Goal: Task Accomplishment & Management: Complete application form

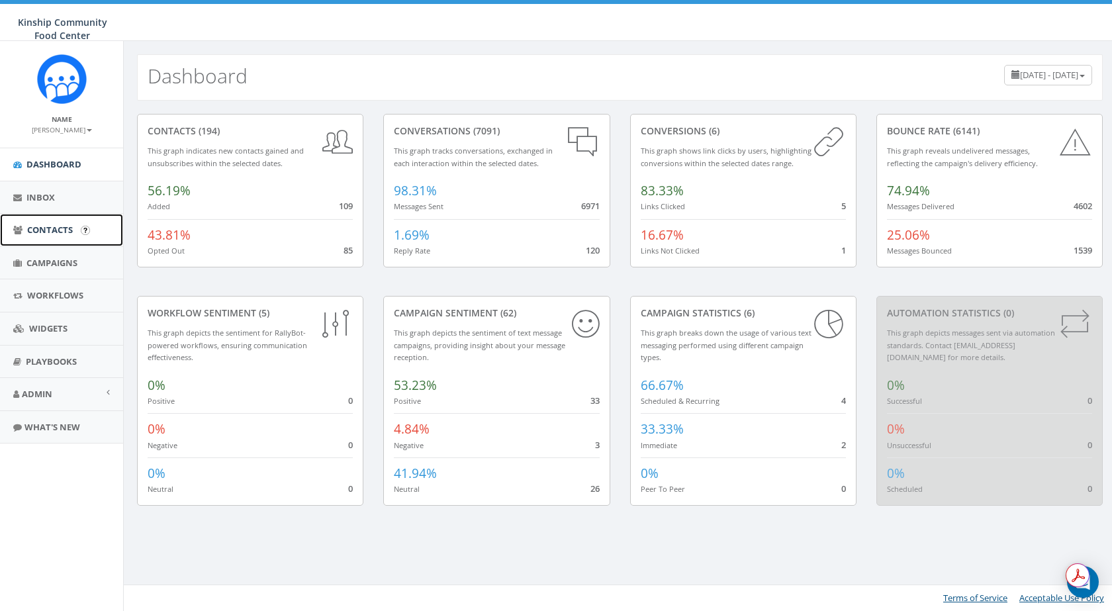
click at [46, 238] on link "Contacts" at bounding box center [61, 230] width 123 height 32
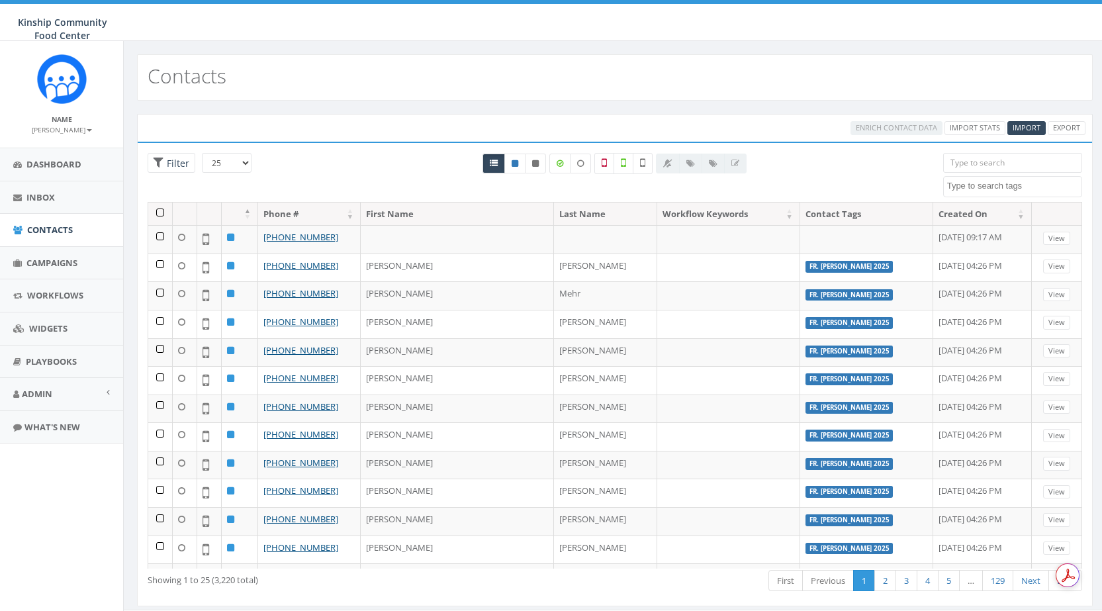
select select
click at [1018, 130] on span "Import" at bounding box center [1026, 127] width 28 height 10
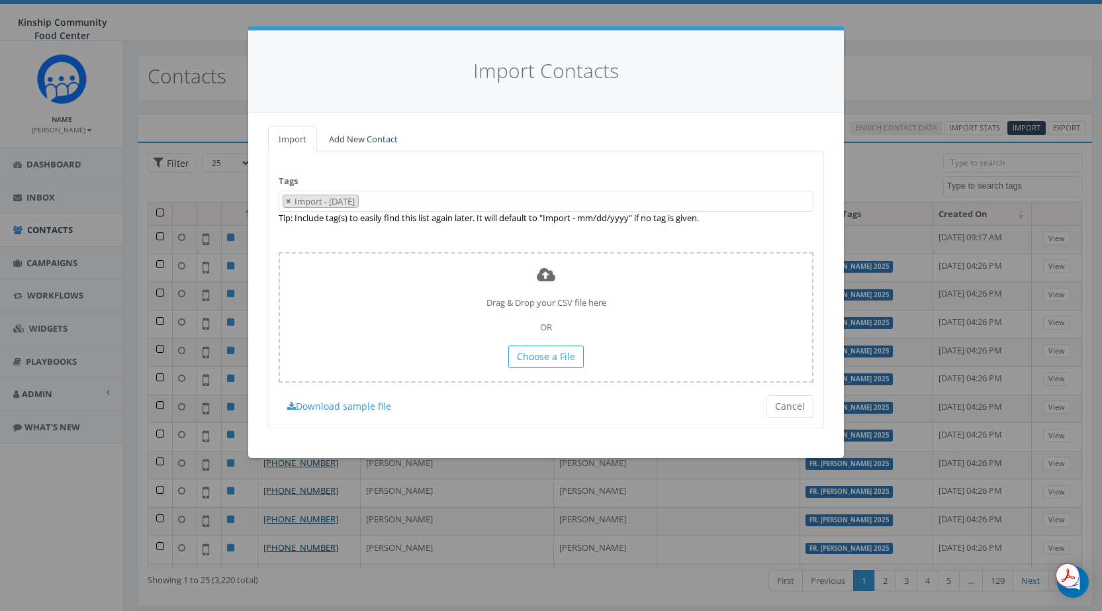
click at [283, 200] on button "×" at bounding box center [288, 201] width 10 height 13
select select
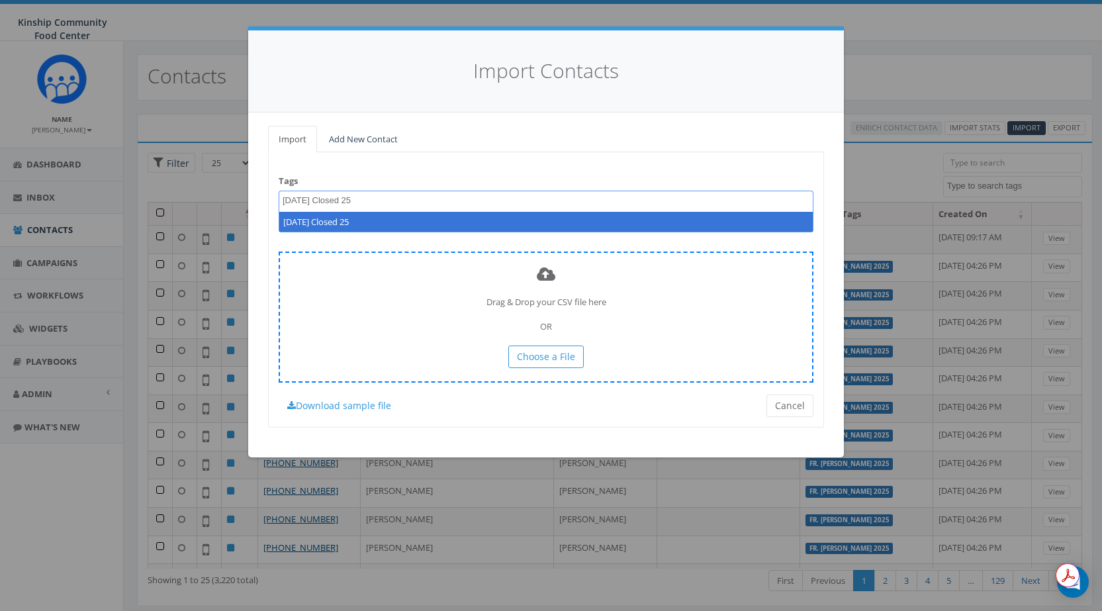
type textarea "[DATE] Closed 25"
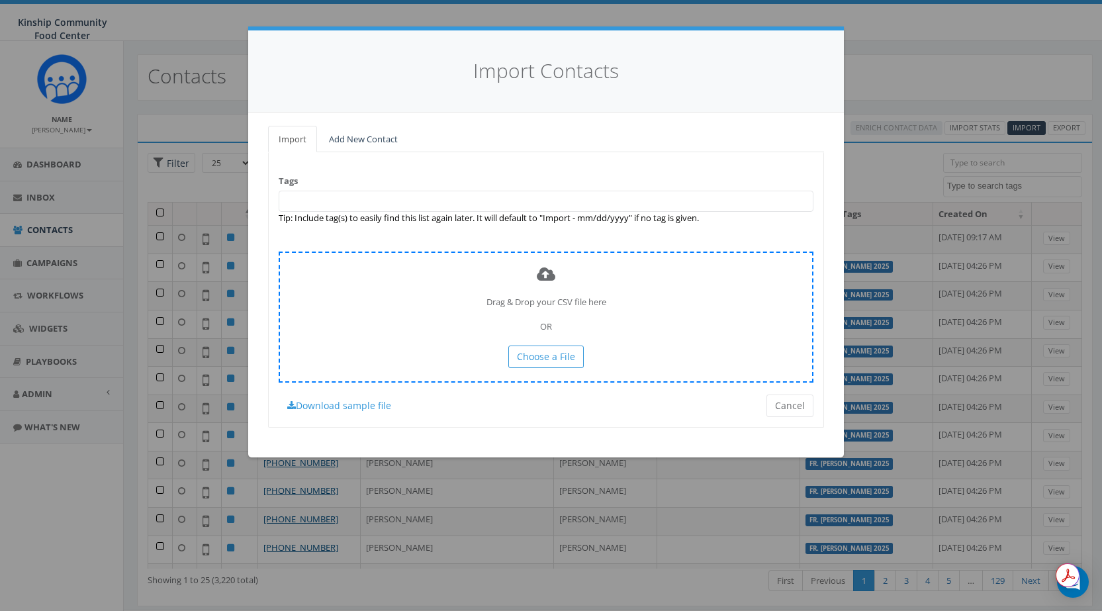
click at [640, 308] on div "Drag & Drop your CSV file here OR Choose a File" at bounding box center [546, 316] width 535 height 130
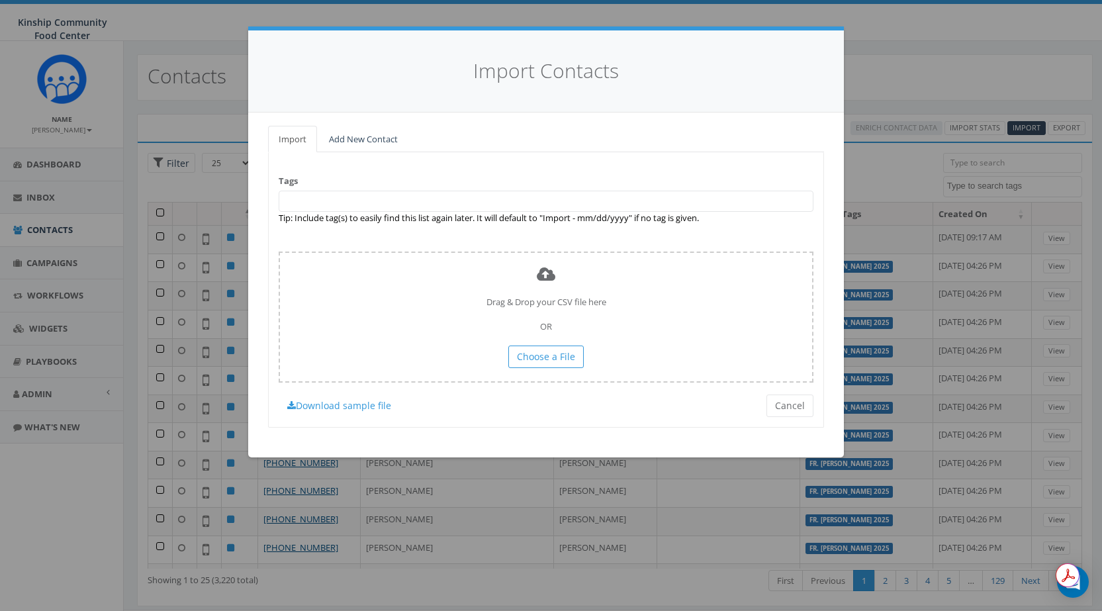
click at [436, 205] on span at bounding box center [546, 201] width 535 height 21
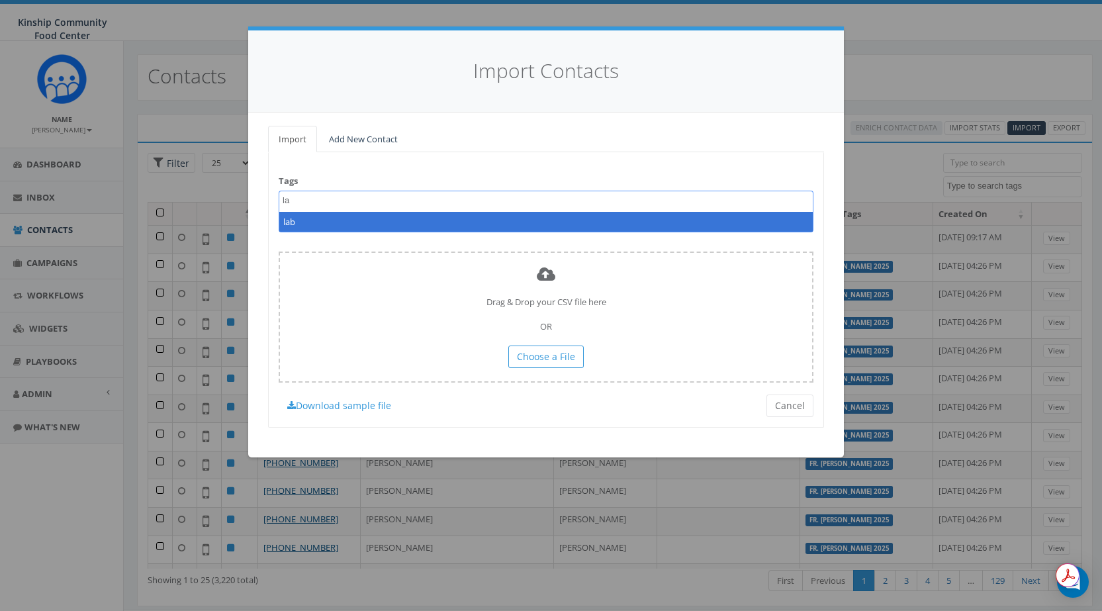
type textarea "l"
type textarea "Labor Day Closed 25"
select select "[DATE] Closed 25"
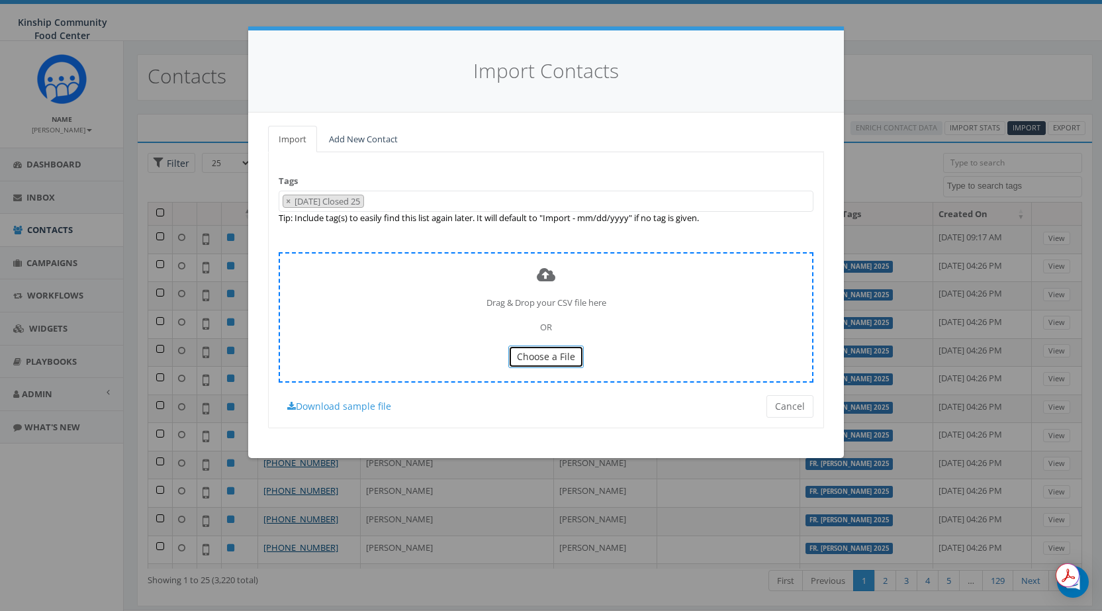
click at [576, 357] on button "Choose a File" at bounding box center [545, 356] width 75 height 22
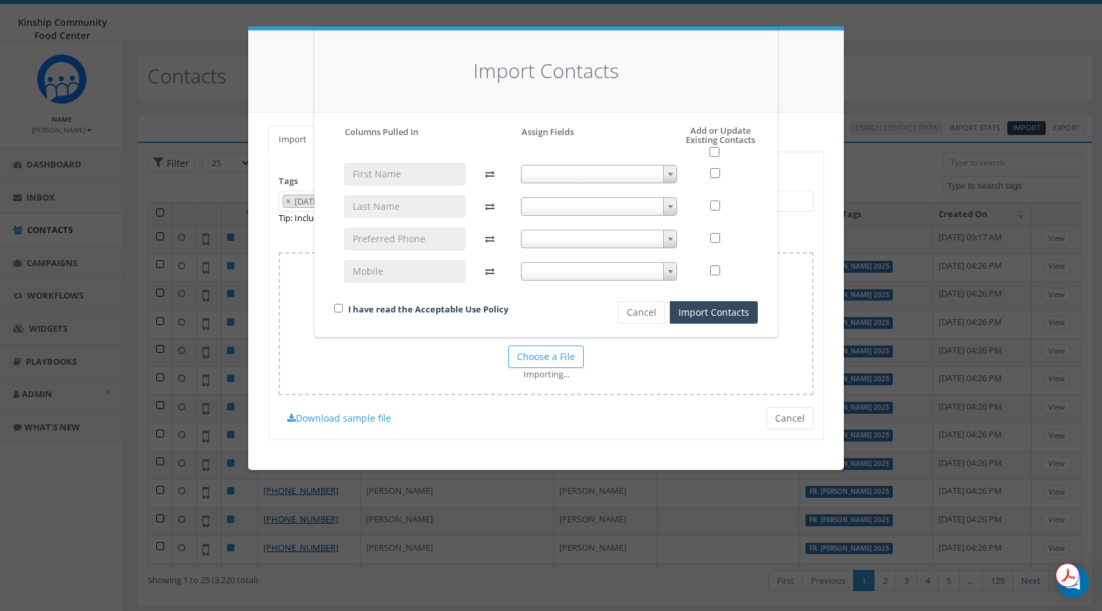
click at [646, 177] on span at bounding box center [599, 174] width 157 height 19
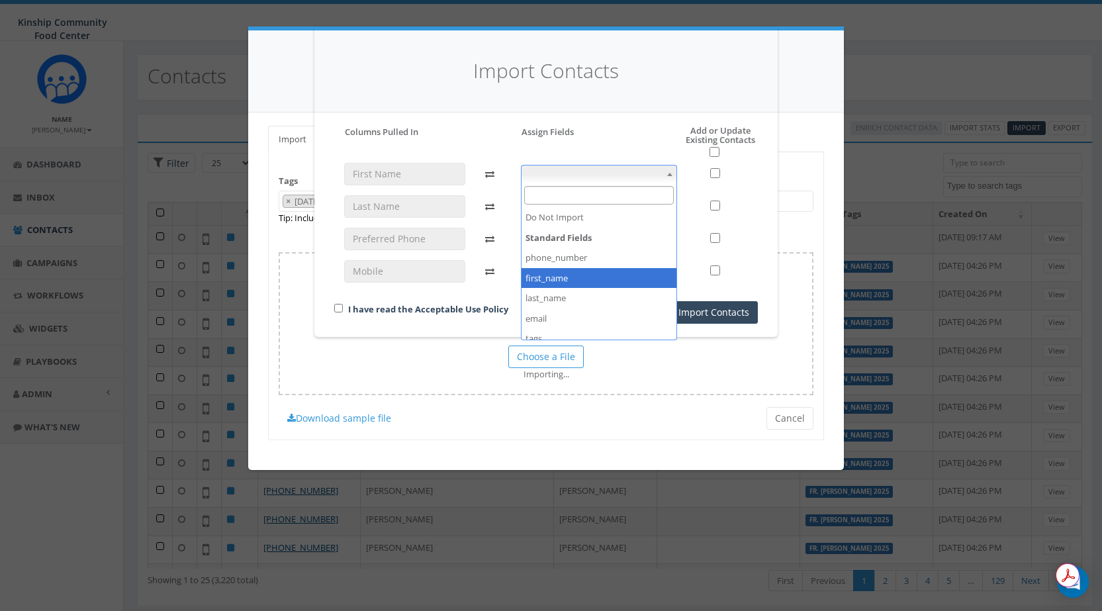
select select "first_name"
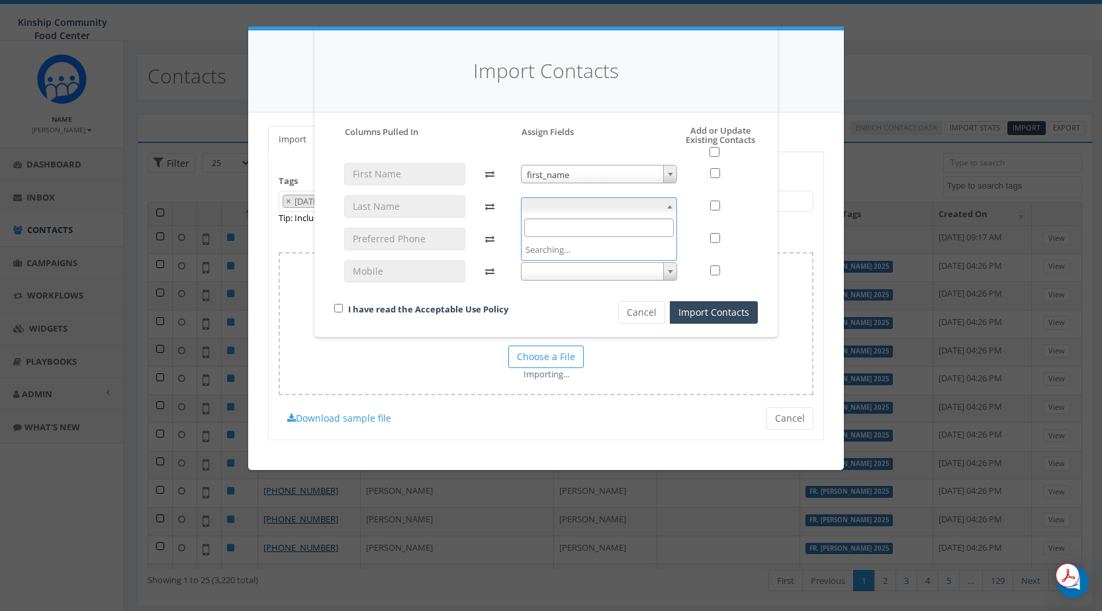
click at [574, 205] on span at bounding box center [599, 206] width 157 height 19
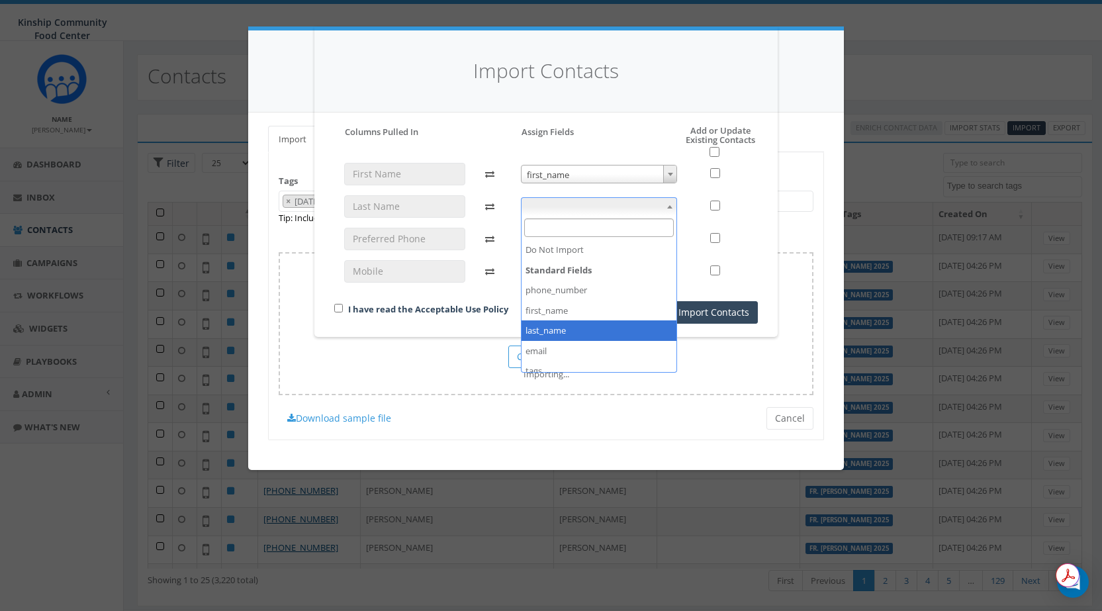
select select "last_name"
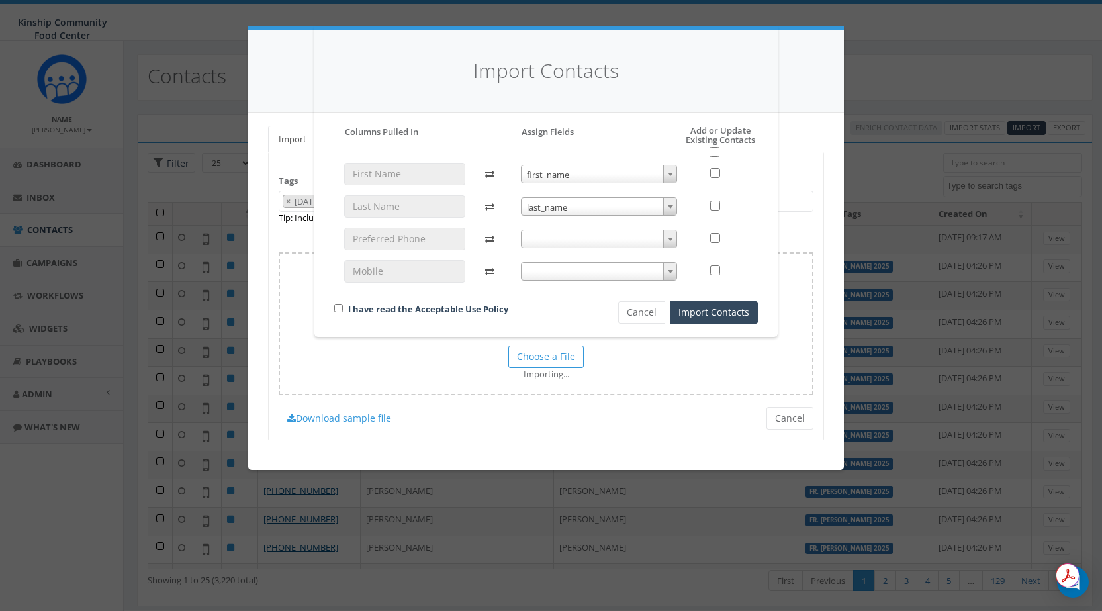
click at [578, 236] on span at bounding box center [599, 239] width 157 height 19
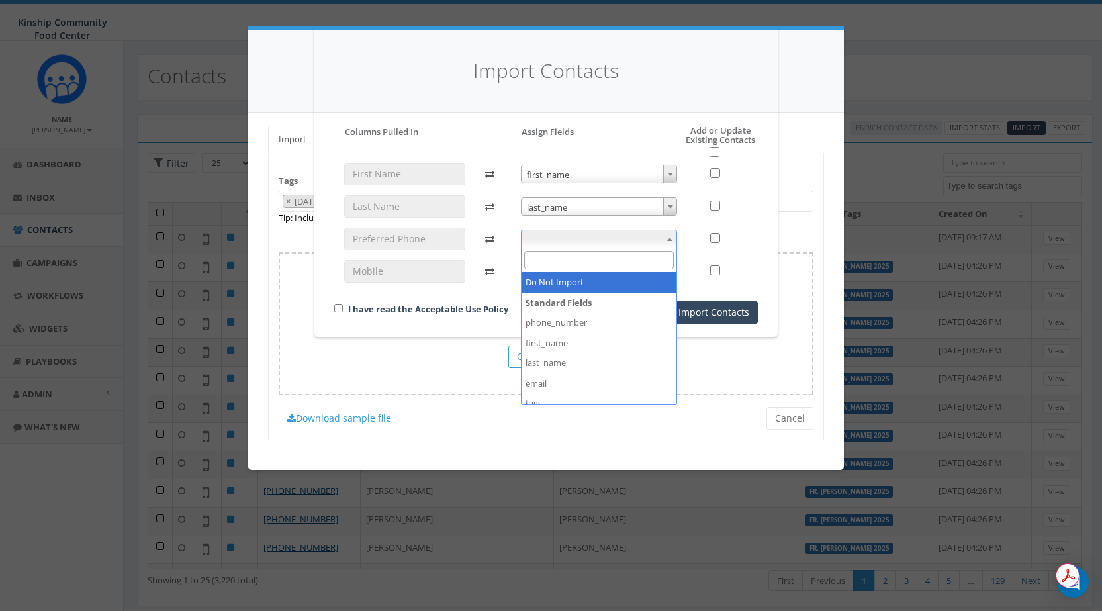
select select "do_not_import_this_field"
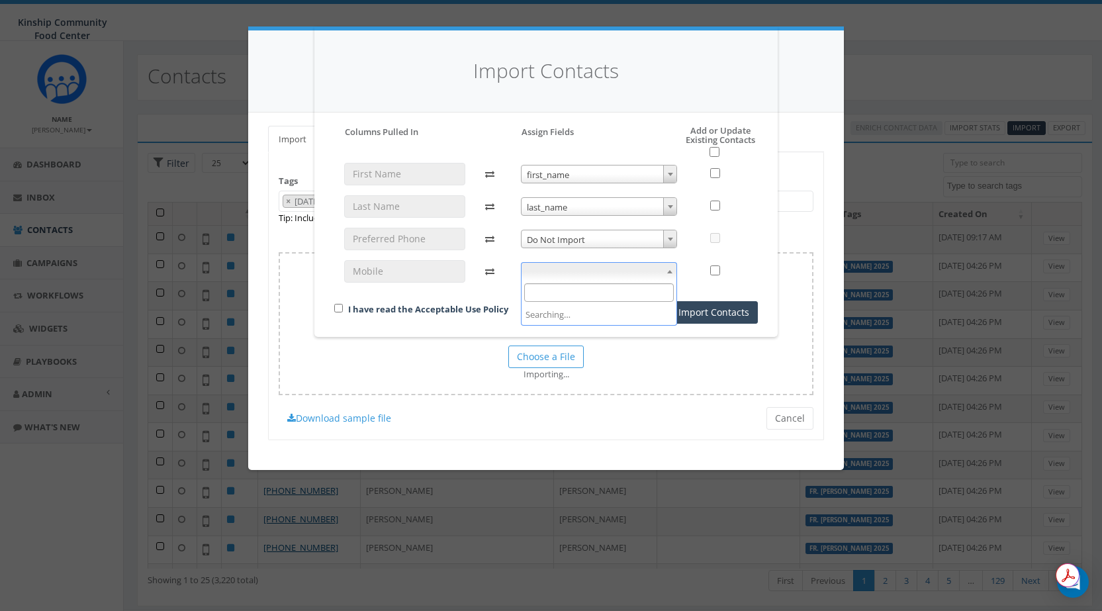
click at [566, 273] on span at bounding box center [599, 271] width 157 height 19
select select "phone_number"
click at [712, 148] on input "checkbox" at bounding box center [714, 152] width 10 height 10
checkbox input "true"
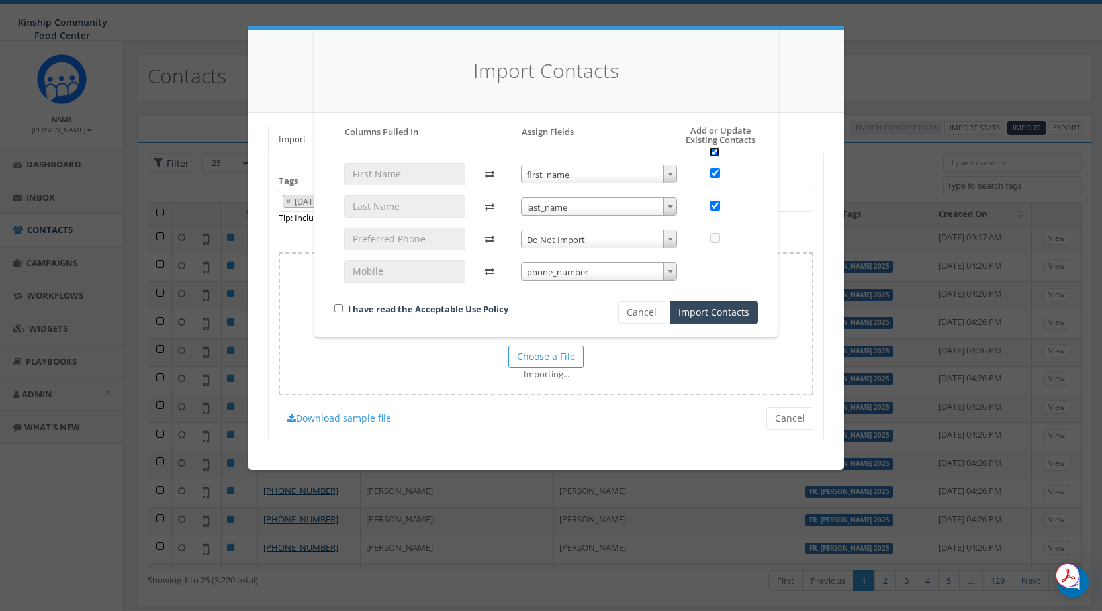
checkbox input "true"
click at [337, 310] on input "checkbox" at bounding box center [338, 308] width 9 height 9
checkbox input "true"
click at [707, 317] on button "Import Contacts" at bounding box center [714, 312] width 88 height 22
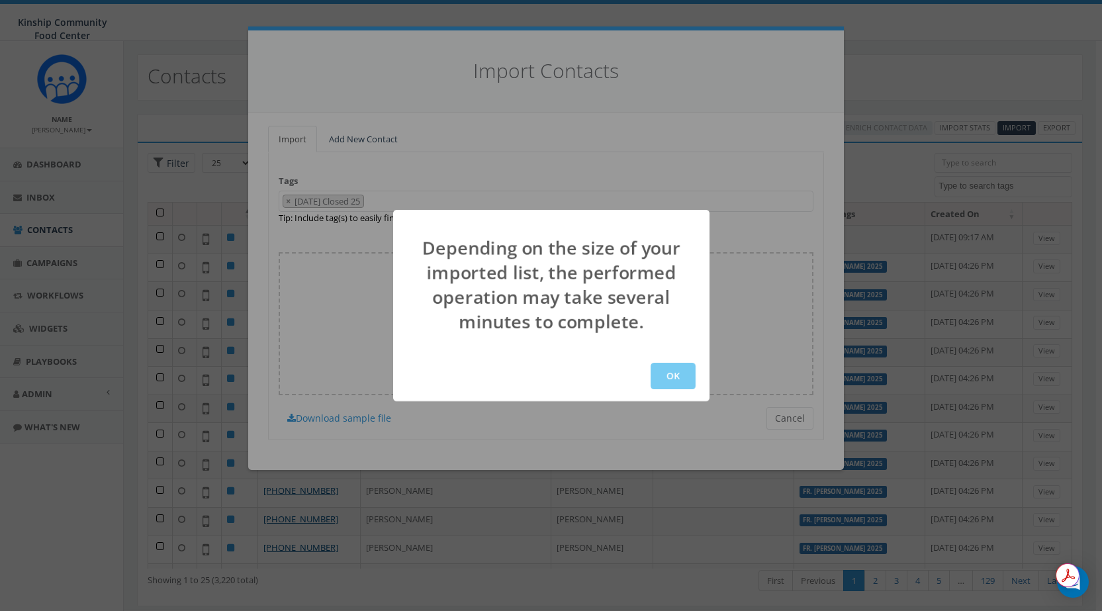
click at [686, 374] on button "OK" at bounding box center [672, 376] width 45 height 26
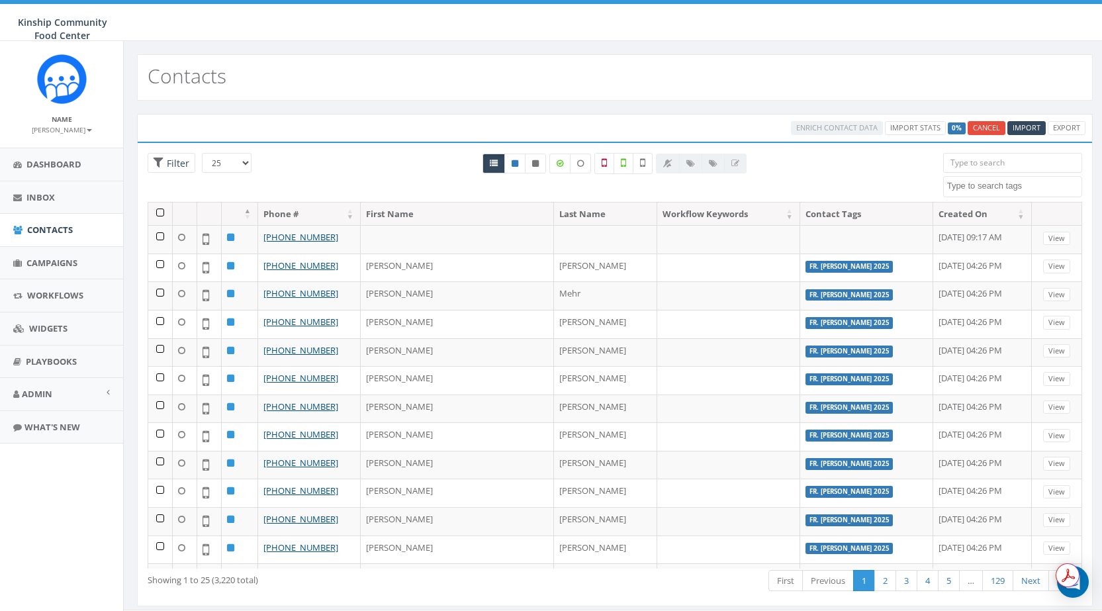
select select
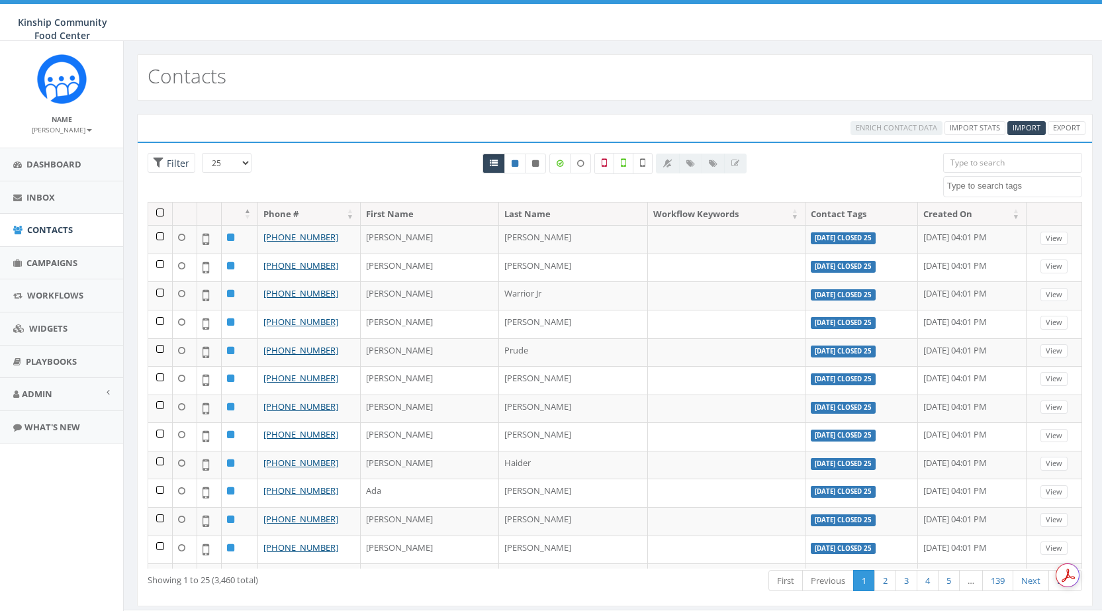
select select
click at [54, 265] on span "Campaigns" at bounding box center [51, 263] width 51 height 12
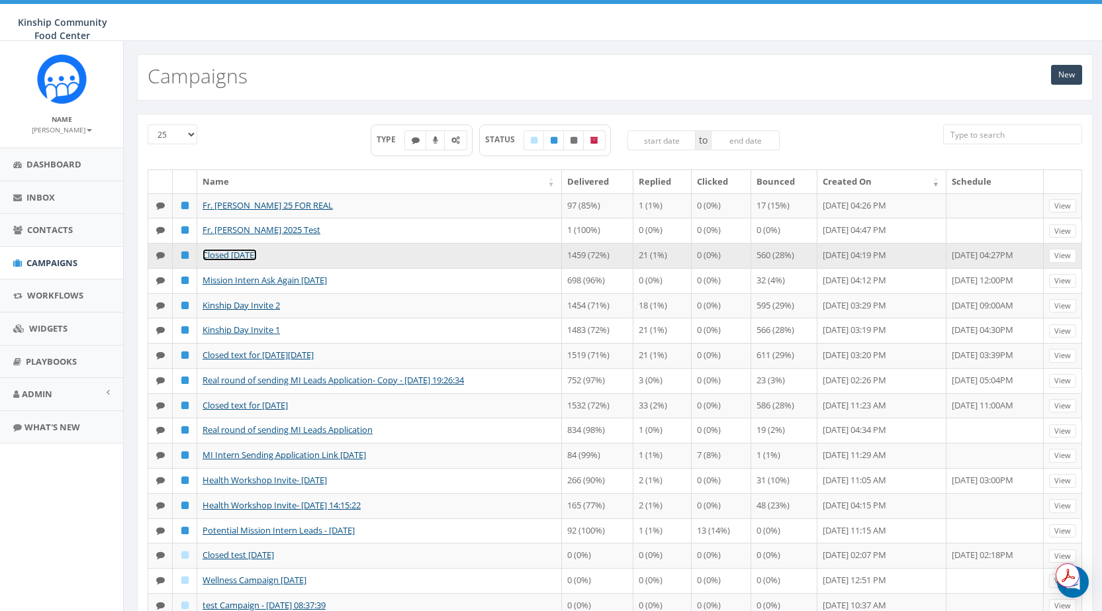
click at [240, 252] on link "Closed [DATE]" at bounding box center [229, 255] width 54 height 12
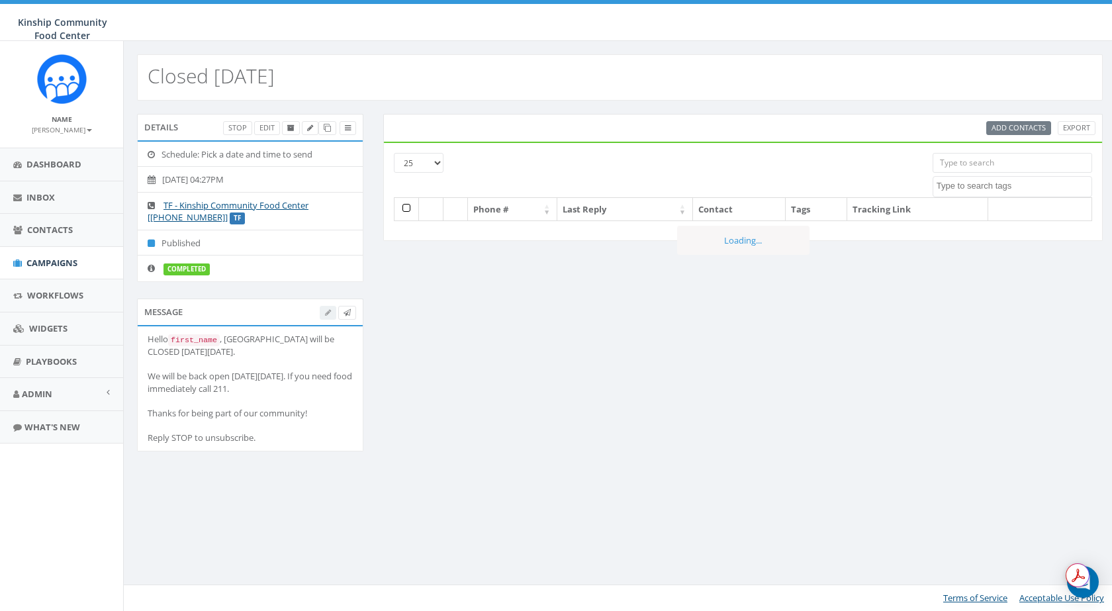
select select
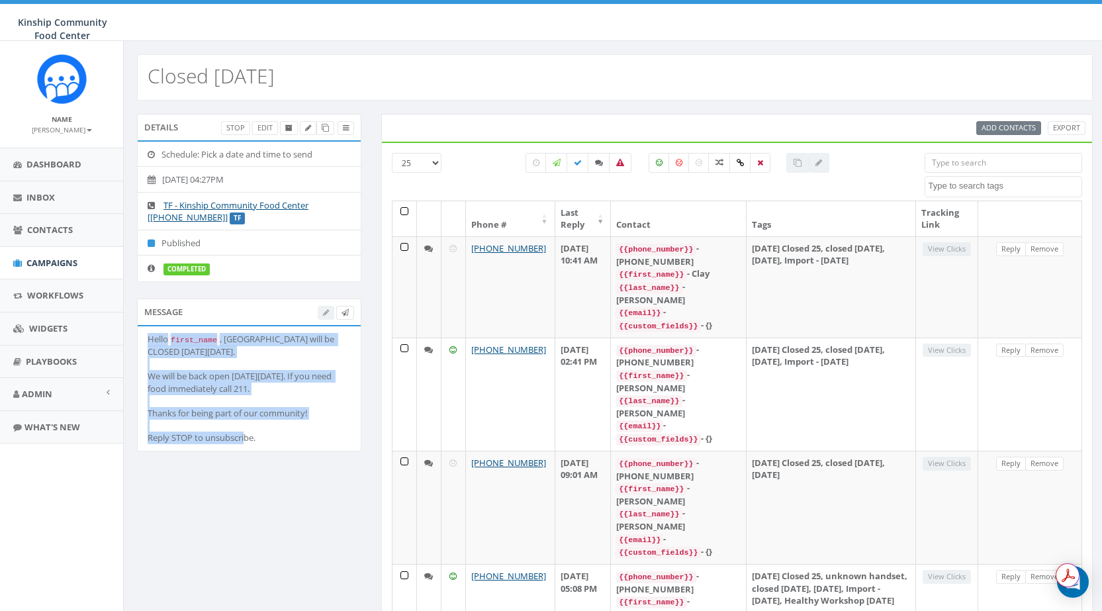
drag, startPoint x: 148, startPoint y: 336, endPoint x: 322, endPoint y: 416, distance: 191.5
click at [322, 416] on div "Hello first_name , Kinship Community Food Center will be CLOSED this Saturday 7…" at bounding box center [249, 388] width 203 height 111
copy div "Hello first_name , Kinship Community Food Center will be CLOSED this Saturday 7…"
click at [59, 202] on link "Inbox" at bounding box center [61, 197] width 123 height 32
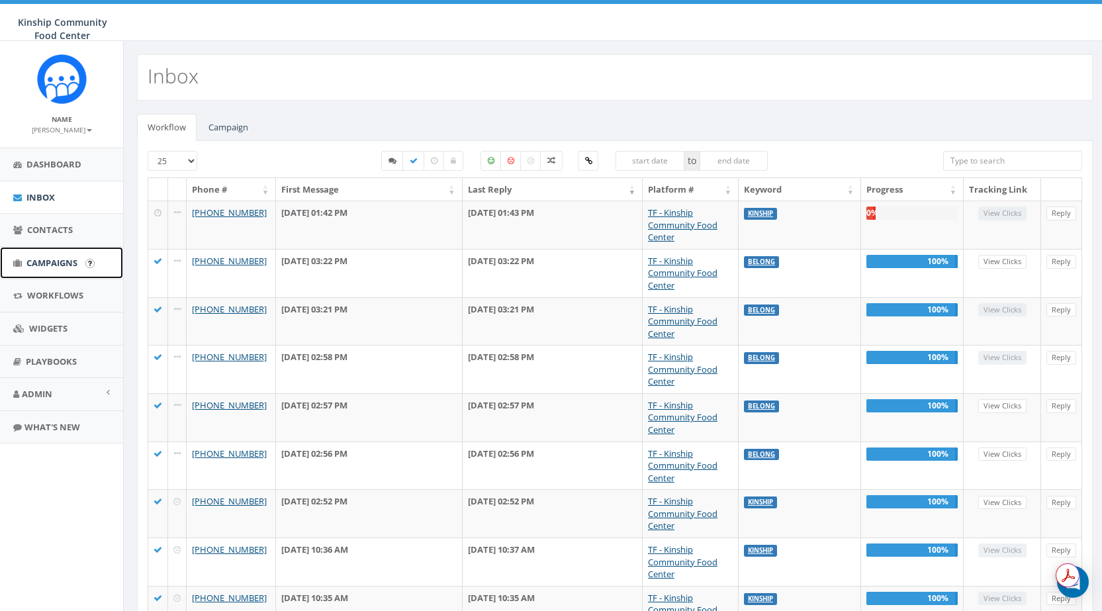
click at [71, 260] on span "Campaigns" at bounding box center [51, 263] width 51 height 12
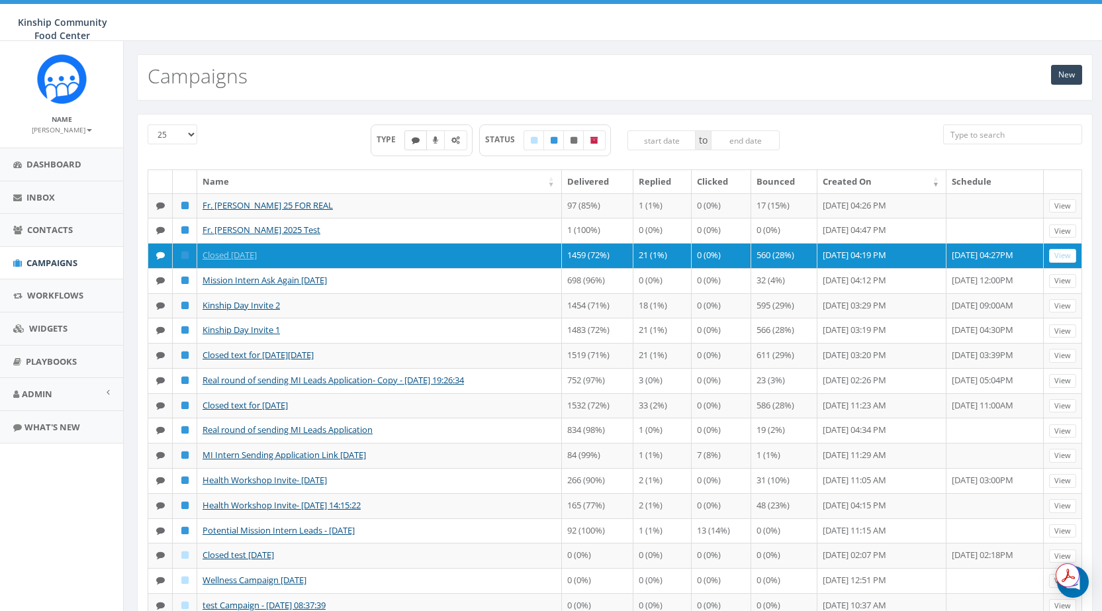
click at [413, 134] on label at bounding box center [415, 140] width 22 height 20
checkbox input "true"
click at [1067, 75] on link "New" at bounding box center [1066, 75] width 31 height 20
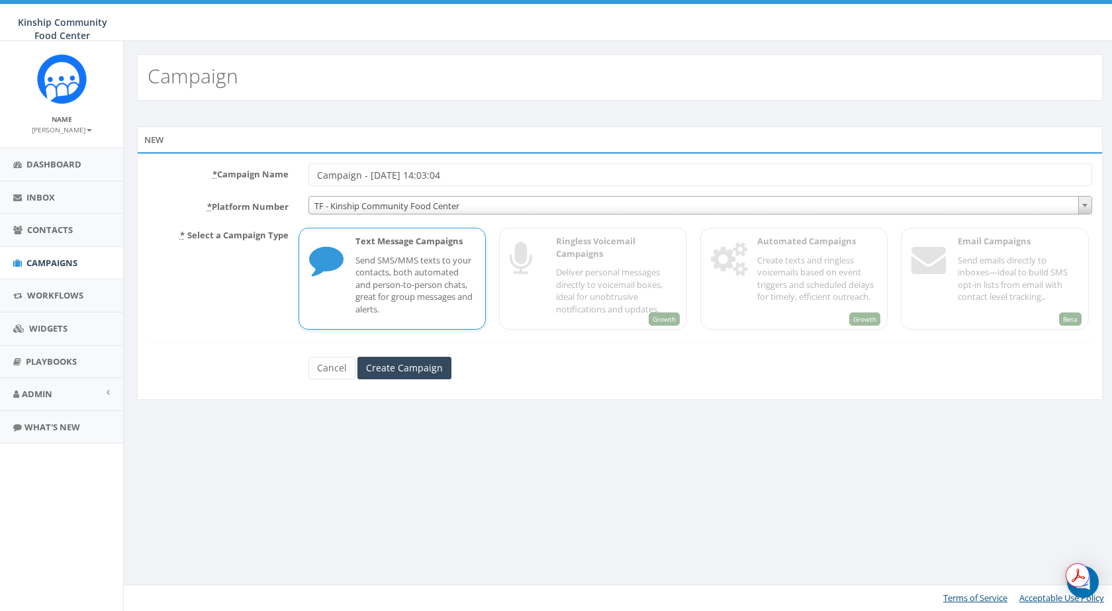
click at [421, 283] on p "Send SMS/MMS texts to your contacts, both automated and person-to-person chats,…" at bounding box center [415, 285] width 120 height 62
click at [417, 371] on input "Create Campaign" at bounding box center [404, 368] width 94 height 22
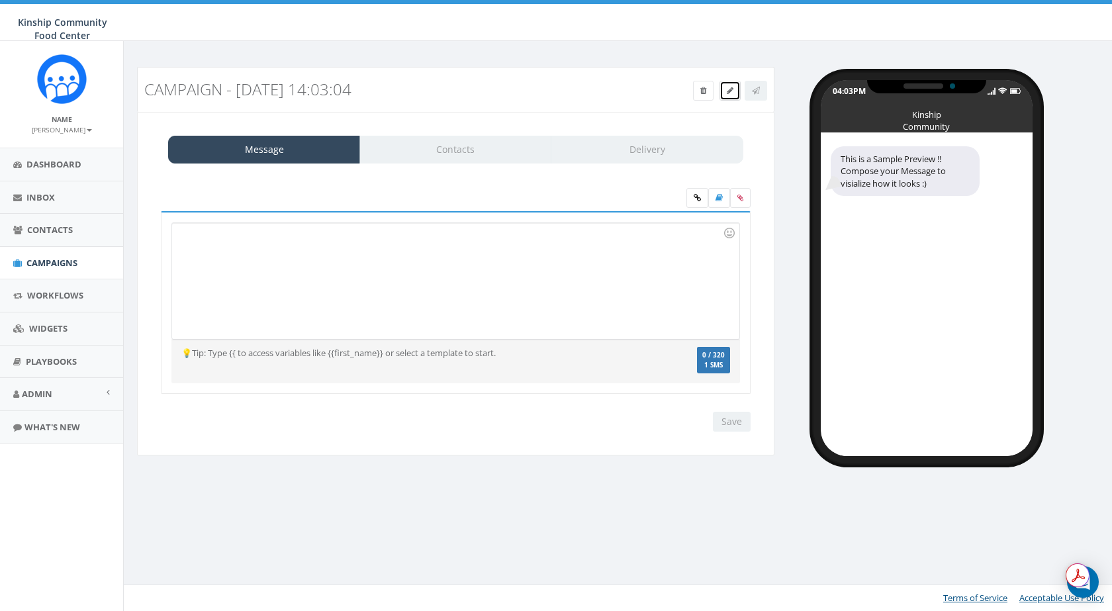
click at [727, 88] on icon at bounding box center [729, 91] width 7 height 8
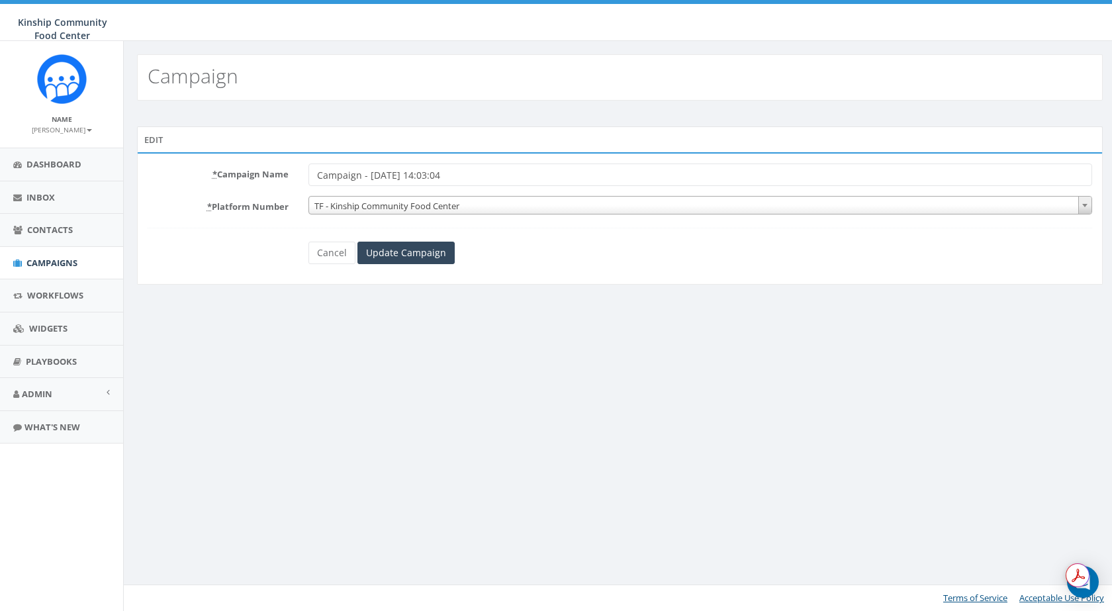
click at [414, 170] on input "Campaign - [DATE] 14:03:04" at bounding box center [699, 174] width 783 height 22
type input "[DATE] Closed '25"
click at [392, 243] on input "Update Campaign" at bounding box center [405, 253] width 97 height 22
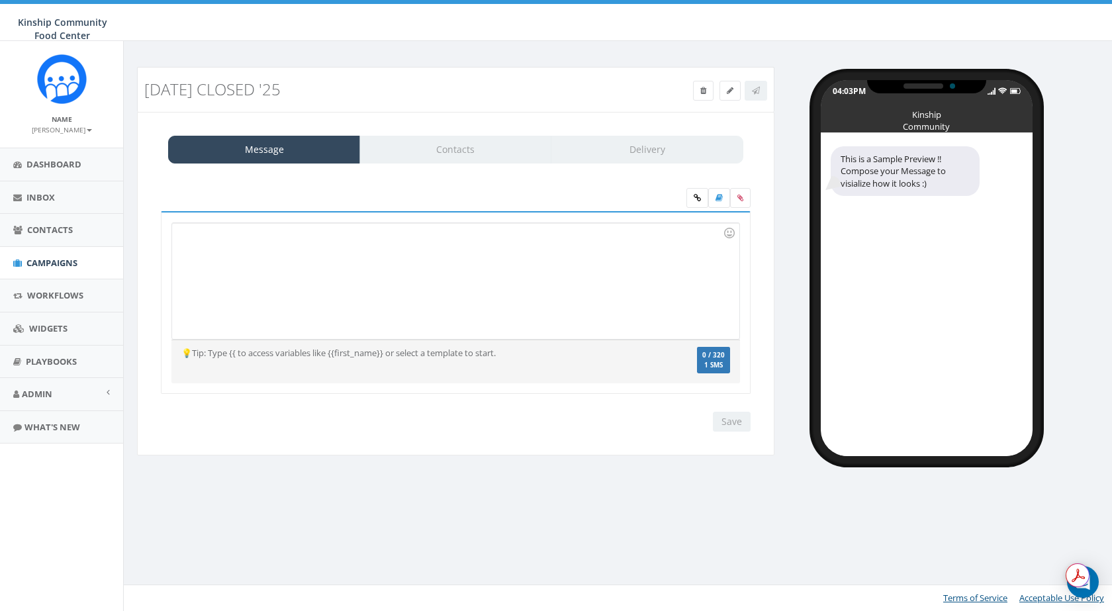
click at [384, 253] on div at bounding box center [455, 281] width 566 height 116
click at [429, 278] on div at bounding box center [455, 281] width 566 height 116
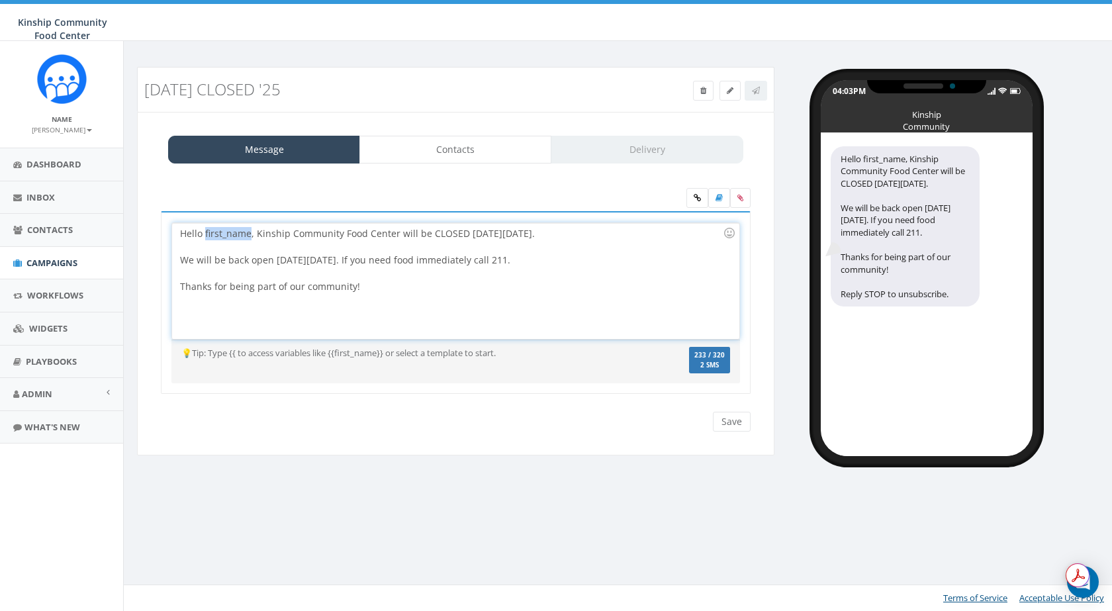
drag, startPoint x: 250, startPoint y: 236, endPoint x: 205, endPoint y: 234, distance: 45.0
click at [205, 234] on div "Hello first_name, Kinship Community Food Center will be CLOSED this Saturday 7/…" at bounding box center [455, 281] width 566 height 116
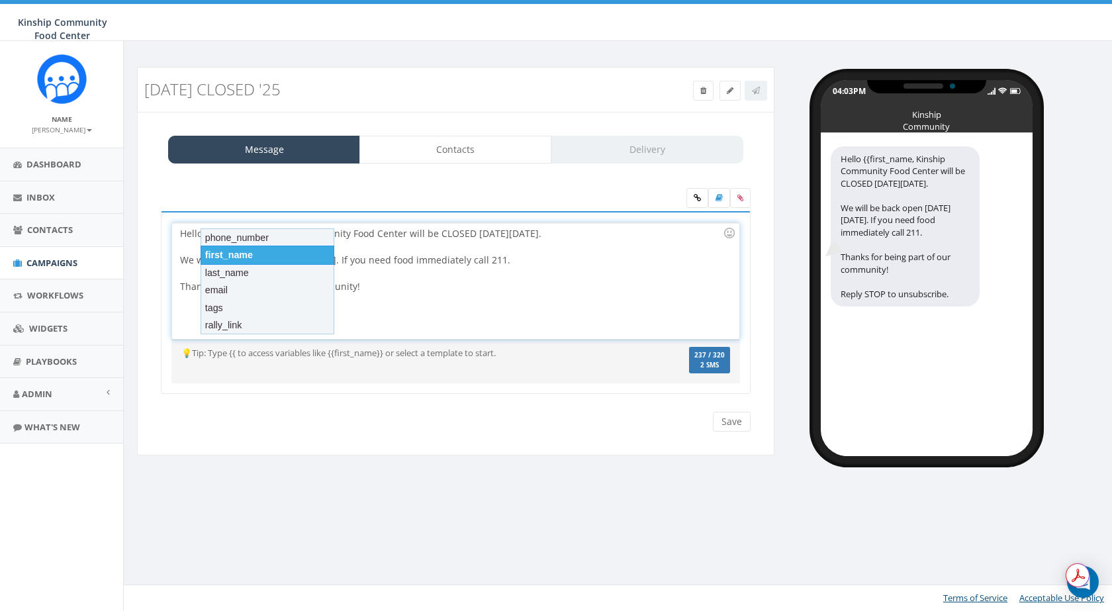
click at [239, 255] on div "first_name" at bounding box center [267, 254] width 134 height 19
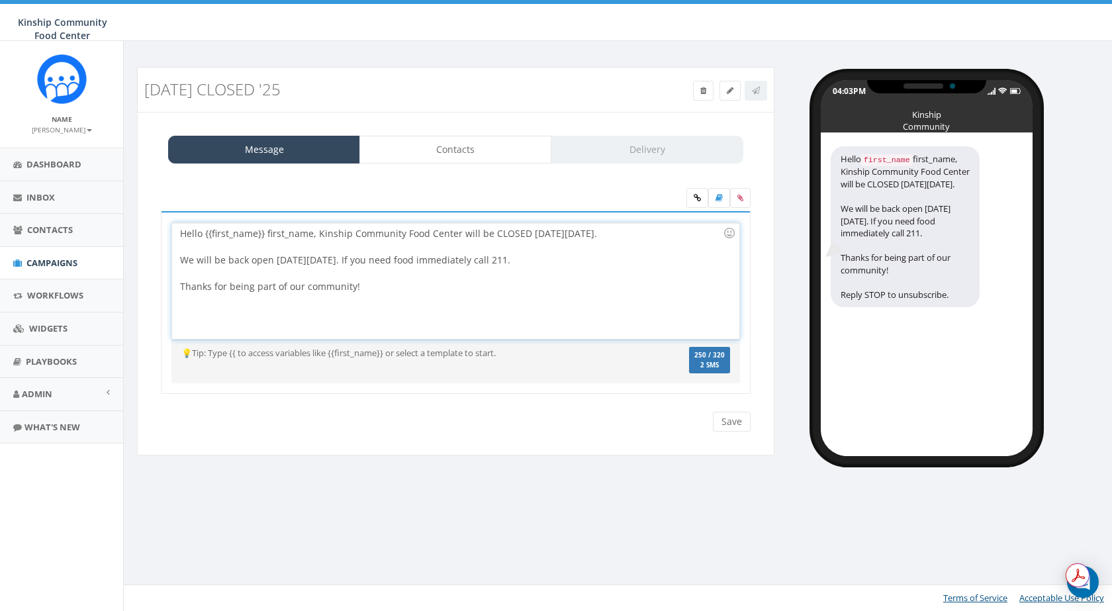
click at [269, 230] on div "Hello {{first_name}} first_name, Kinship Community Food Center will be CLOSED t…" at bounding box center [455, 281] width 566 height 116
click at [521, 235] on div "Hello {{first_name}}, Kinship Community Food Center will be CLOSED this Saturda…" at bounding box center [455, 281] width 566 height 116
click at [540, 234] on div "Hello {{first_name}}, Kinship Community Food Center will be CLOSED this Saturda…" at bounding box center [455, 281] width 566 height 116
click at [539, 228] on div "Hello {{first_name}}, Kinship Community Food Center will be CLOSED this Saturda…" at bounding box center [455, 281] width 566 height 116
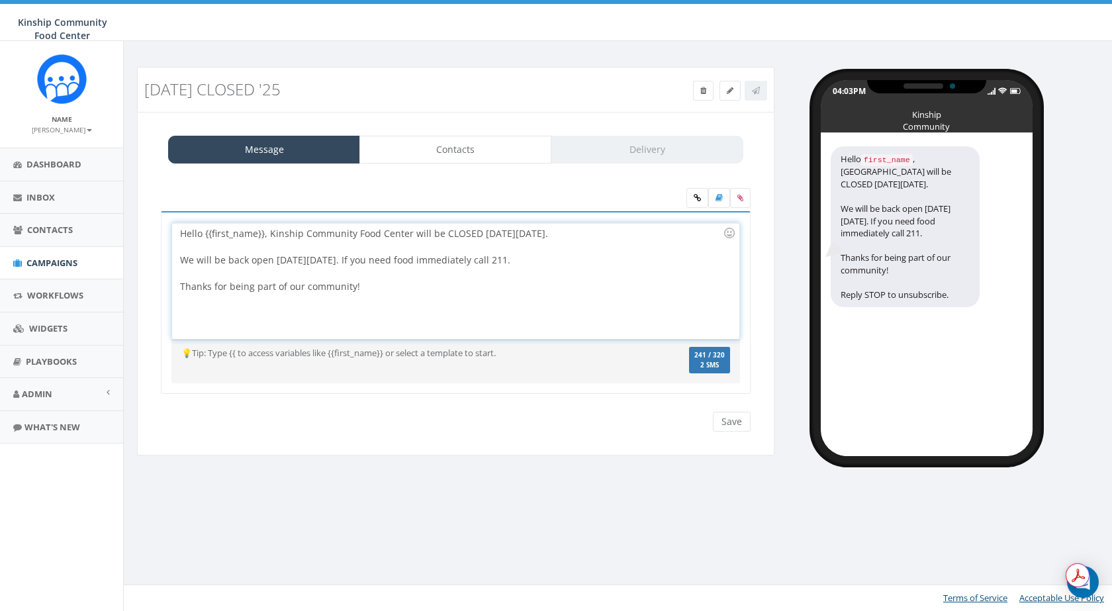
click at [549, 235] on div "Hello {{first_name}}, Kinship Community Food Center will be CLOSED this Saturda…" at bounding box center [455, 281] width 566 height 116
click at [328, 259] on div "Hello {{first_name}}, Kinship Community Food Center will be CLOSED this Saturda…" at bounding box center [455, 281] width 566 height 116
click at [470, 262] on div "Hello {{first_name}}, Kinship Community Food Center will be CLOSED this Saturda…" at bounding box center [455, 281] width 566 height 116
click at [748, 485] on div "Labor Day Closed '25 Test Message Status: Message Contacts Delivery Hello {{fir…" at bounding box center [620, 263] width 992 height 444
click at [723, 419] on input "Save" at bounding box center [732, 422] width 38 height 20
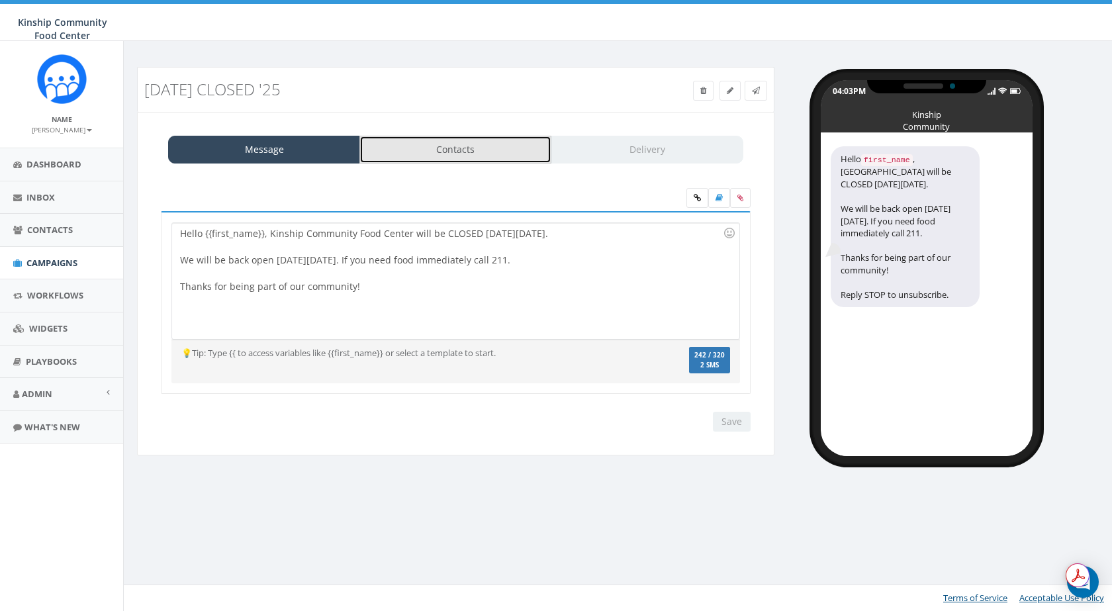
click at [472, 139] on link "Contacts" at bounding box center [455, 150] width 192 height 28
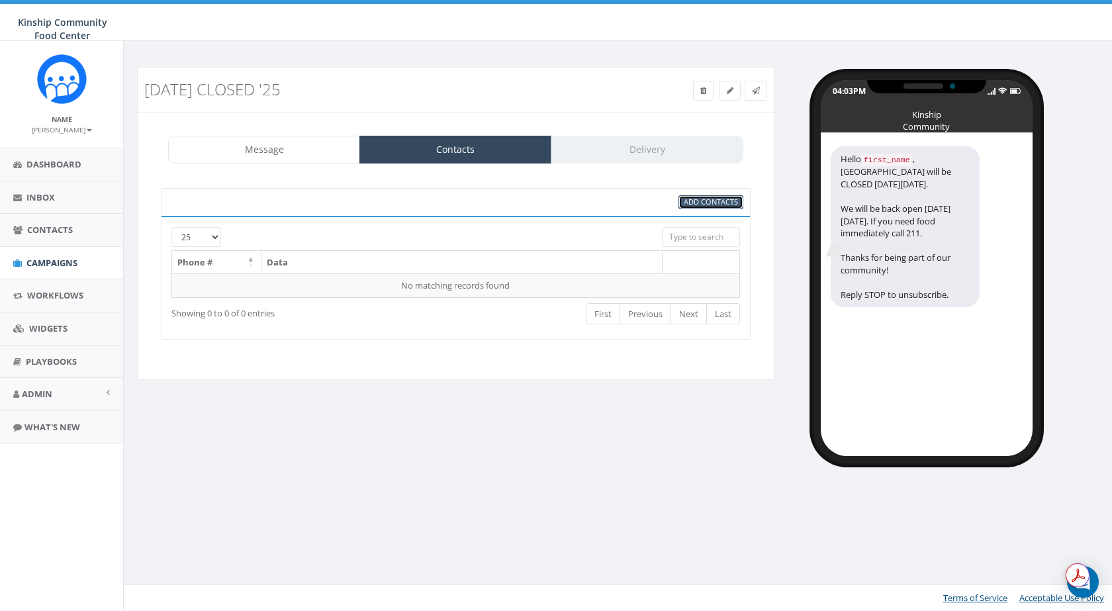
click at [711, 201] on span "Add Contacts" at bounding box center [710, 202] width 54 height 10
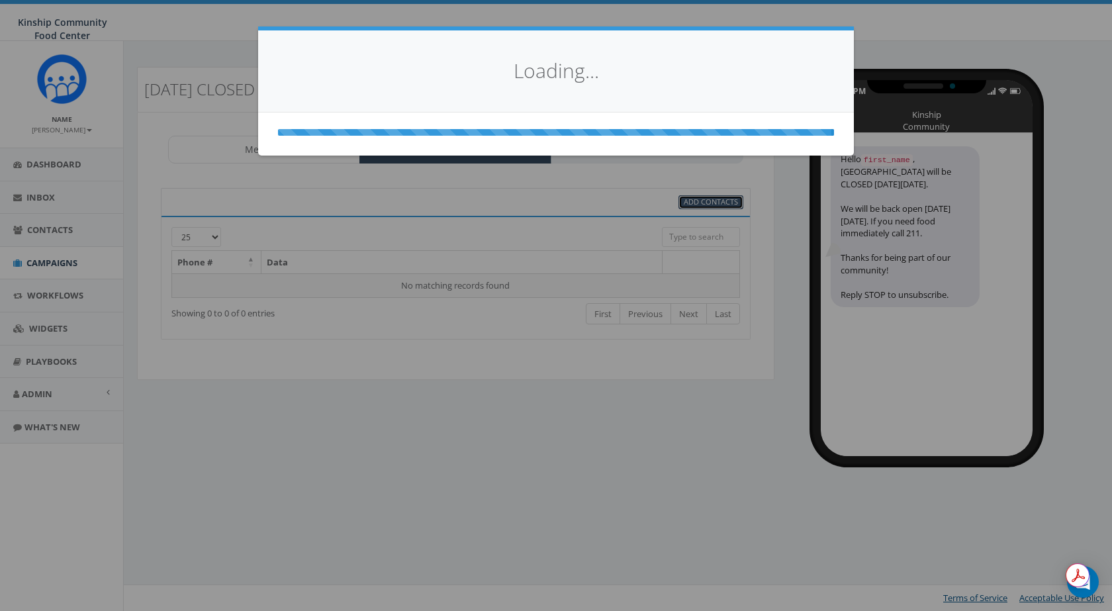
select select
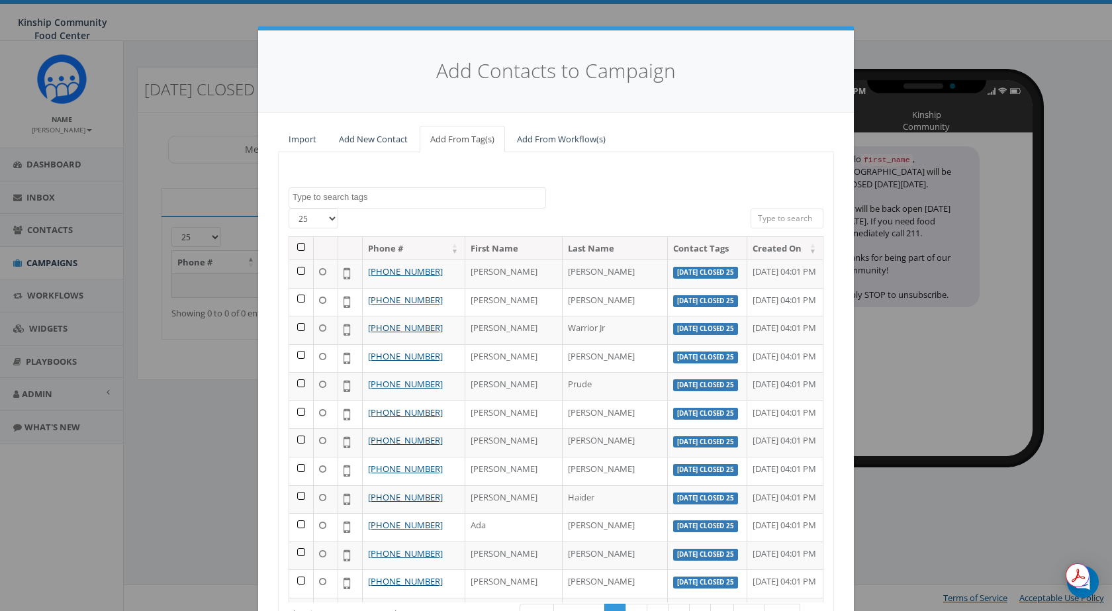
click at [353, 195] on textarea "Search" at bounding box center [418, 197] width 253 height 12
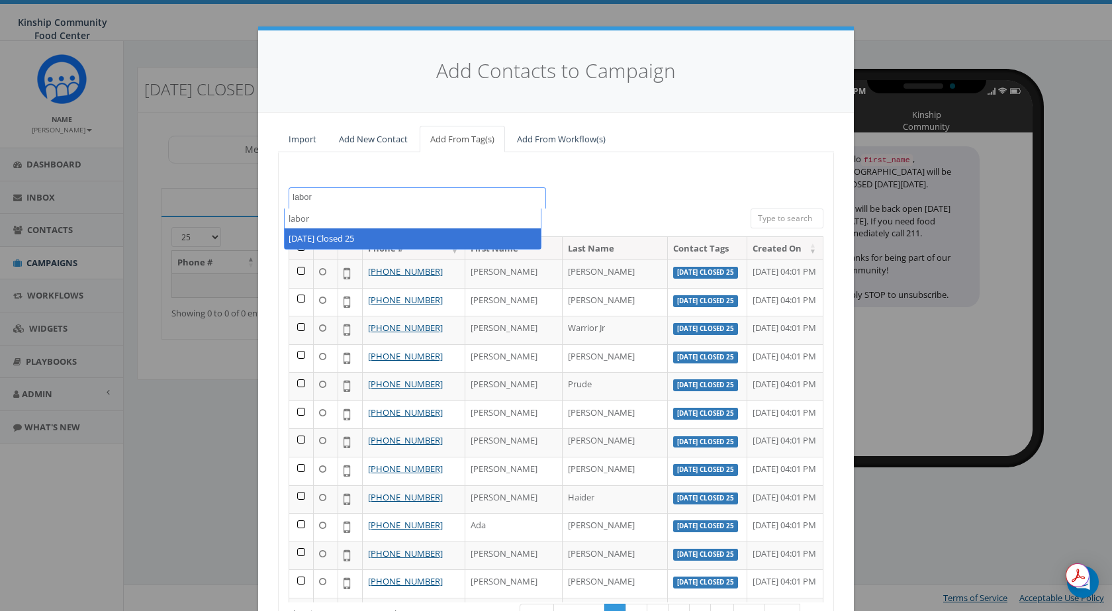
type textarea "labor"
select select "[DATE] Closed 25"
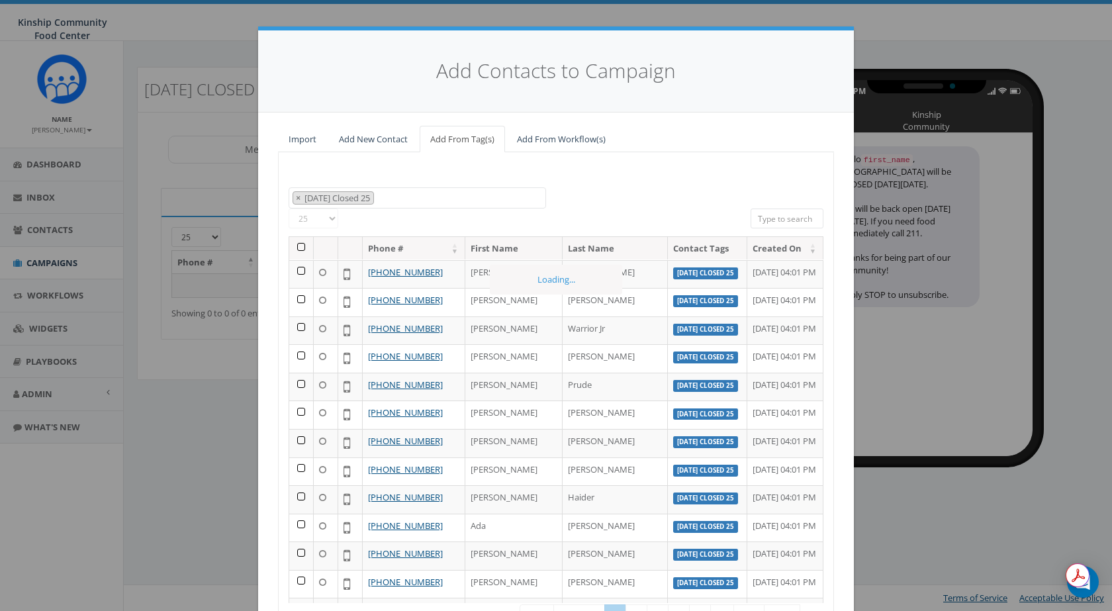
scroll to position [131, 0]
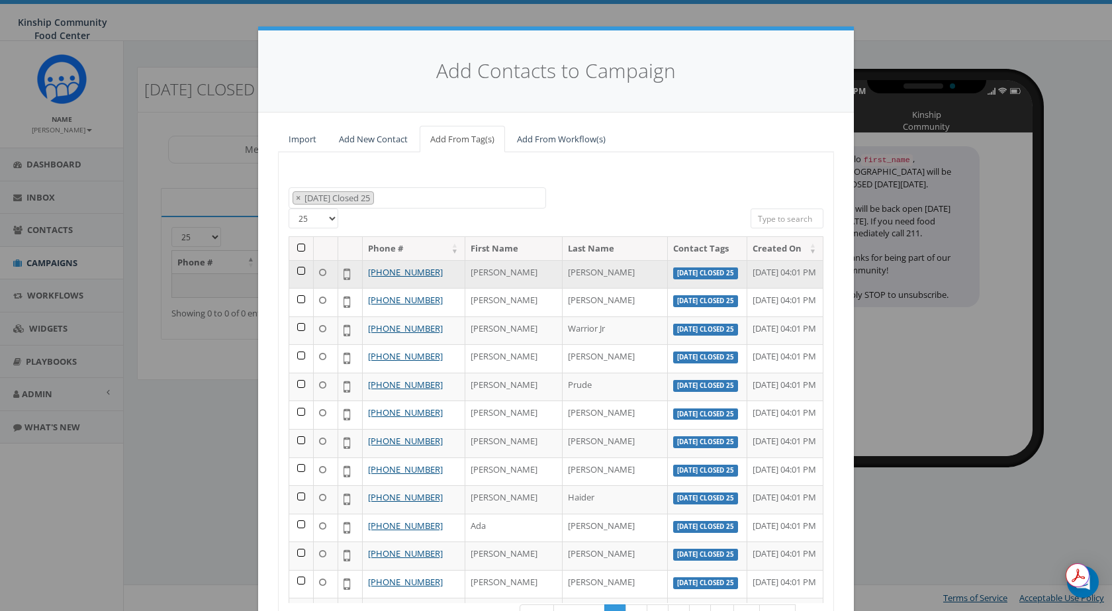
click at [319, 273] on icon at bounding box center [322, 272] width 7 height 9
click at [319, 271] on icon at bounding box center [322, 272] width 7 height 9
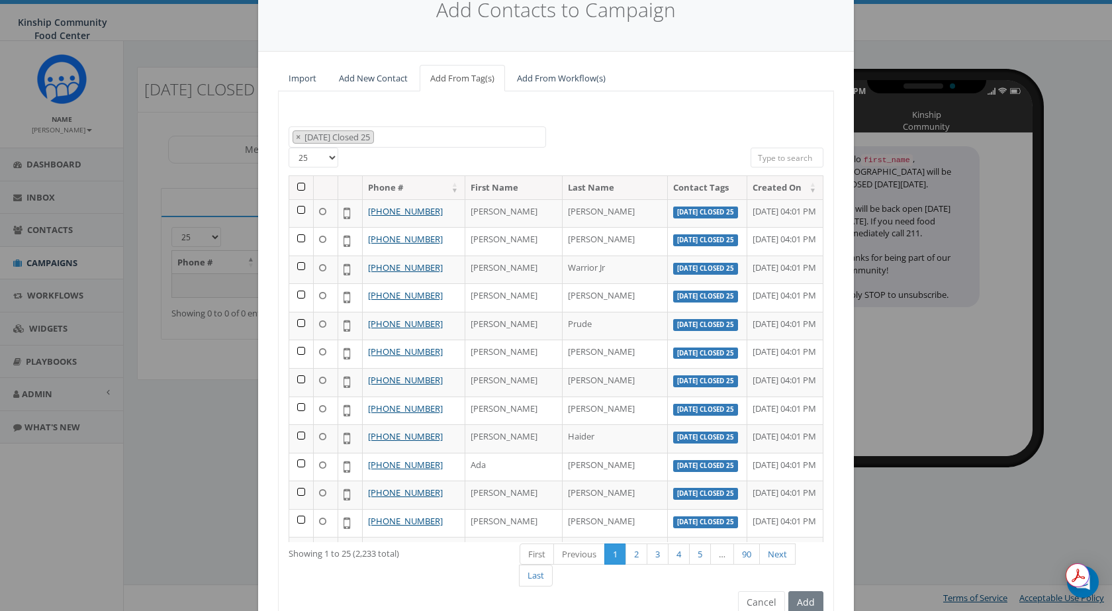
scroll to position [0, 0]
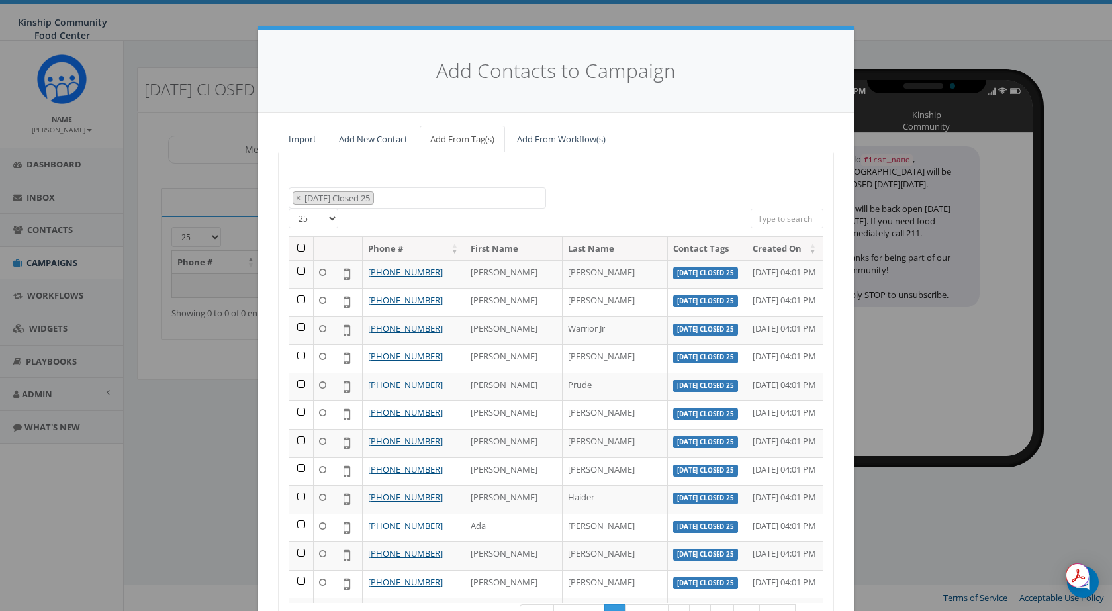
click at [296, 245] on th at bounding box center [301, 248] width 24 height 23
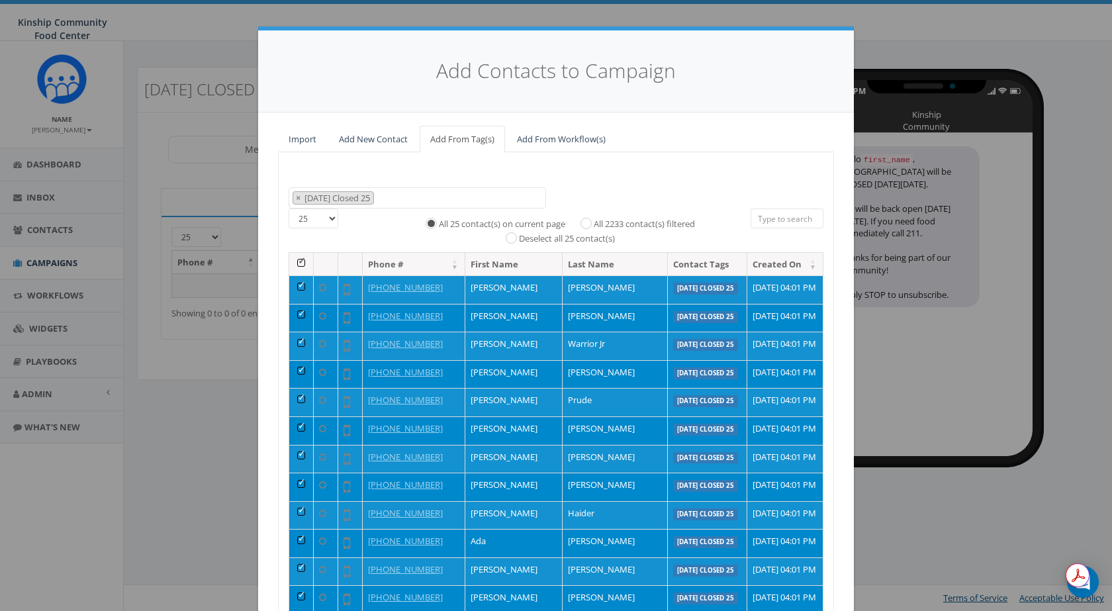
click at [594, 222] on label "All 2233 contact(s) filtered" at bounding box center [644, 224] width 101 height 13
click at [585, 222] on input "All 2233 contact(s) filtered" at bounding box center [589, 222] width 9 height 9
radio input "true"
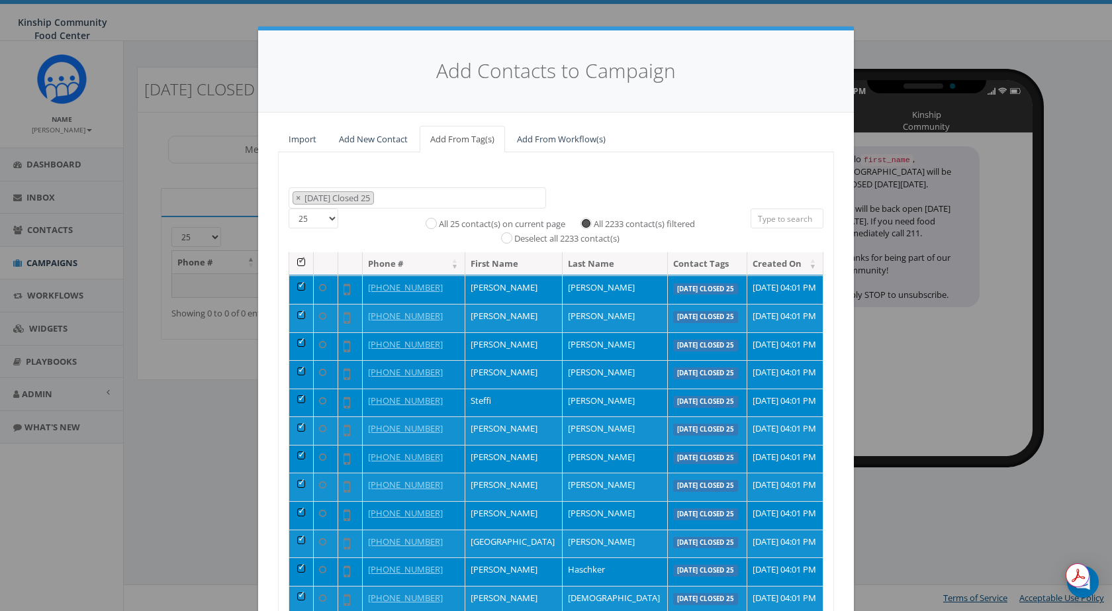
scroll to position [139, 0]
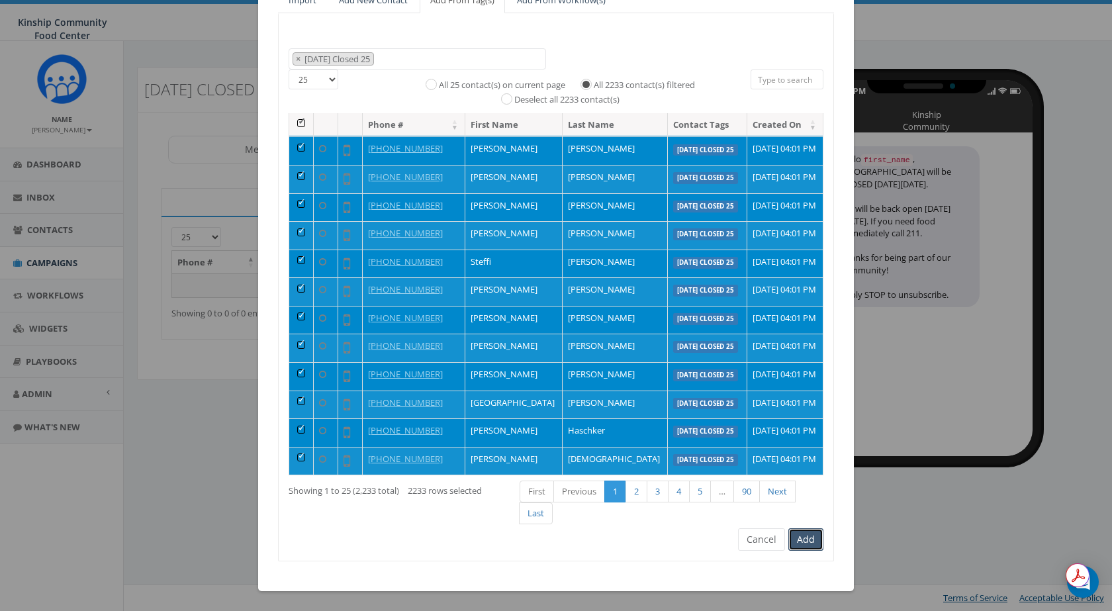
click at [808, 534] on button "Add" at bounding box center [805, 539] width 35 height 22
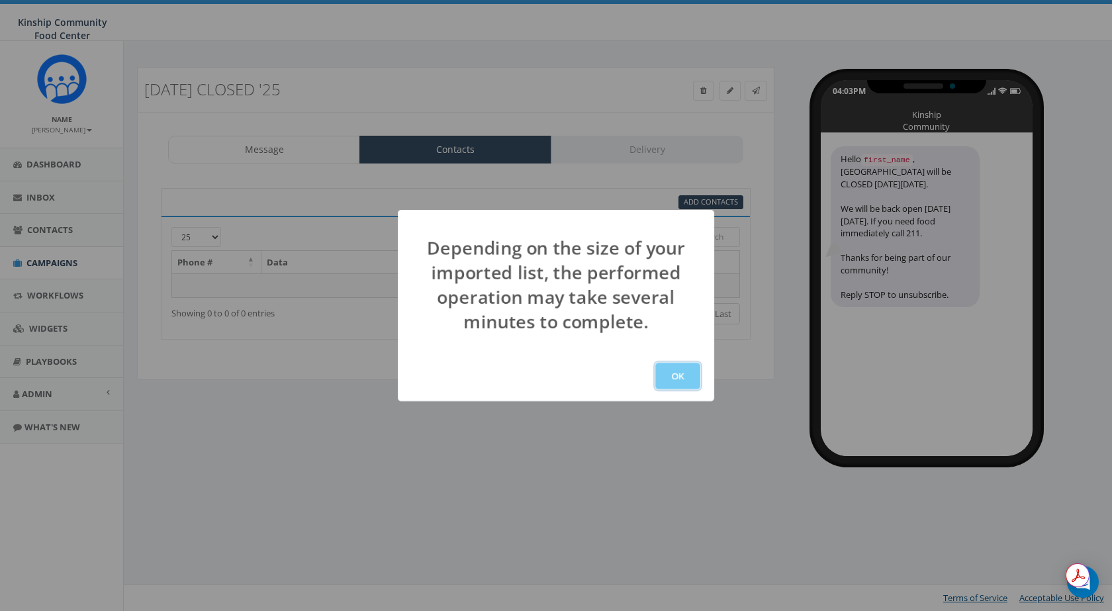
click at [683, 372] on button "OK" at bounding box center [677, 376] width 45 height 26
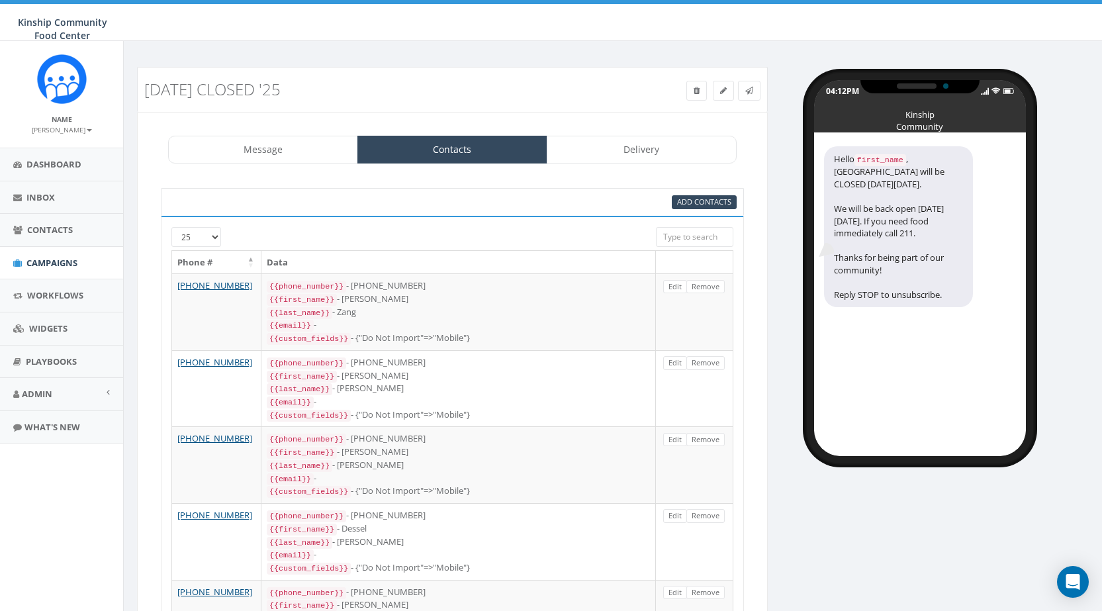
click at [701, 236] on input "search" at bounding box center [694, 237] width 77 height 20
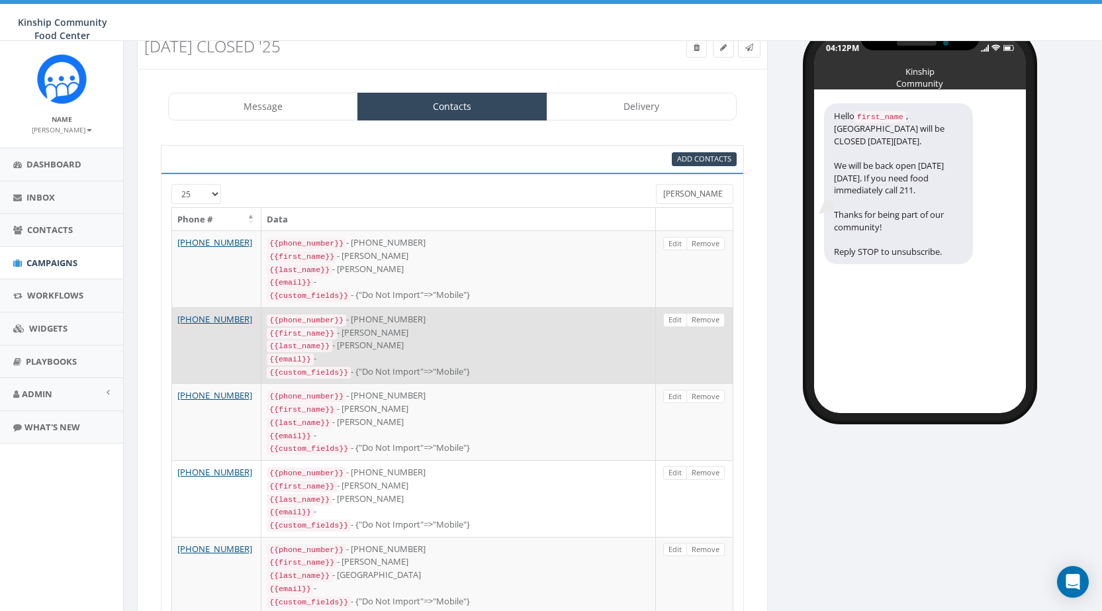
scroll to position [66, 0]
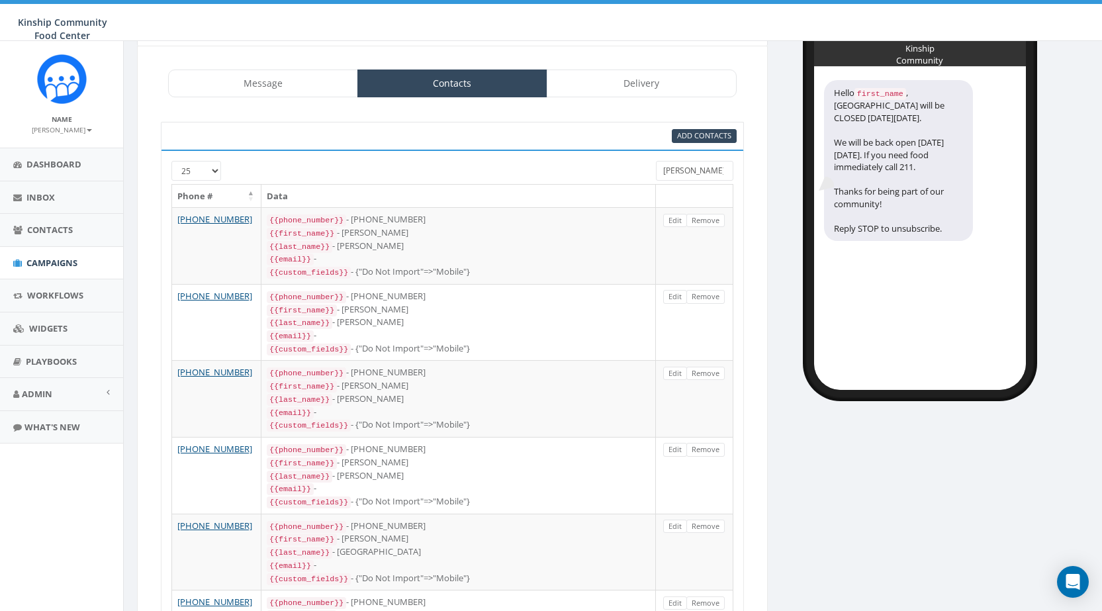
click at [686, 166] on input "[PERSON_NAME]" at bounding box center [694, 171] width 77 height 20
click at [683, 166] on input "amanda" at bounding box center [694, 171] width 77 height 20
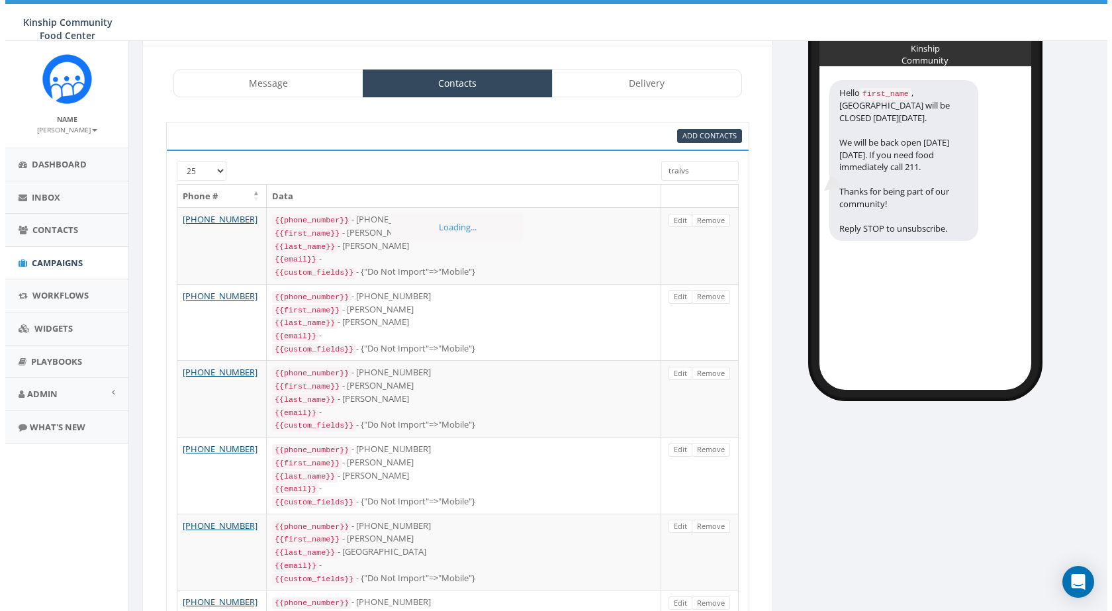
scroll to position [0, 0]
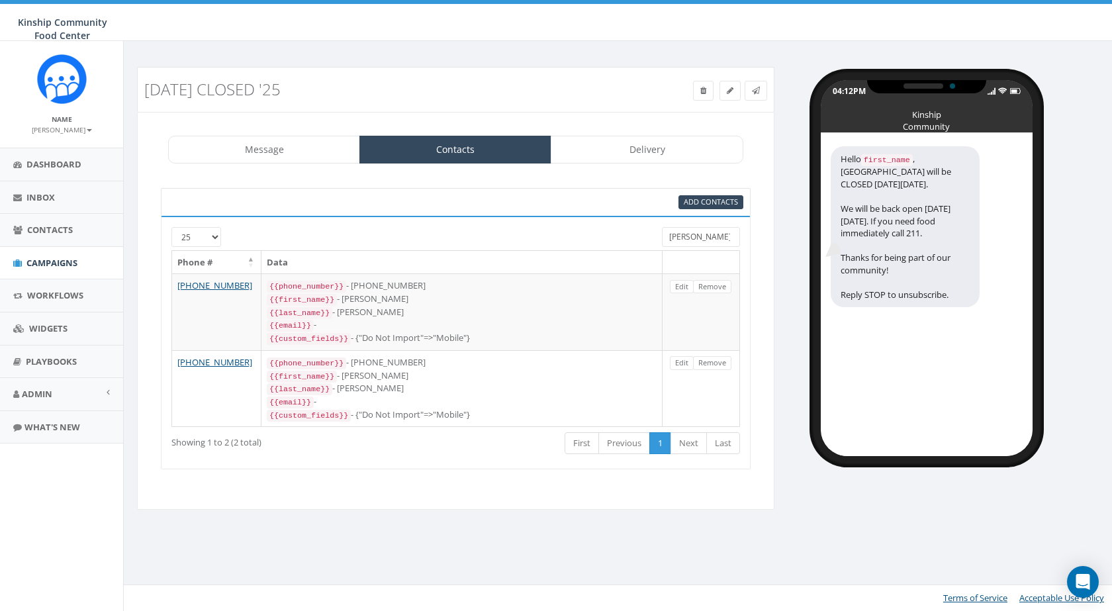
click at [683, 233] on input "travis" at bounding box center [701, 237] width 78 height 20
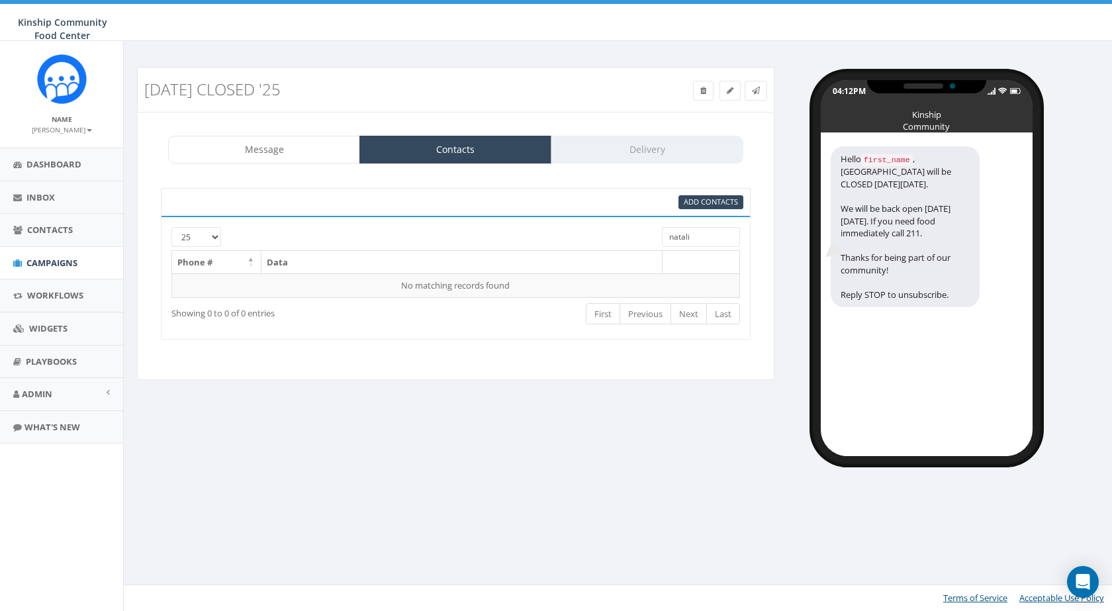
type input "natalie"
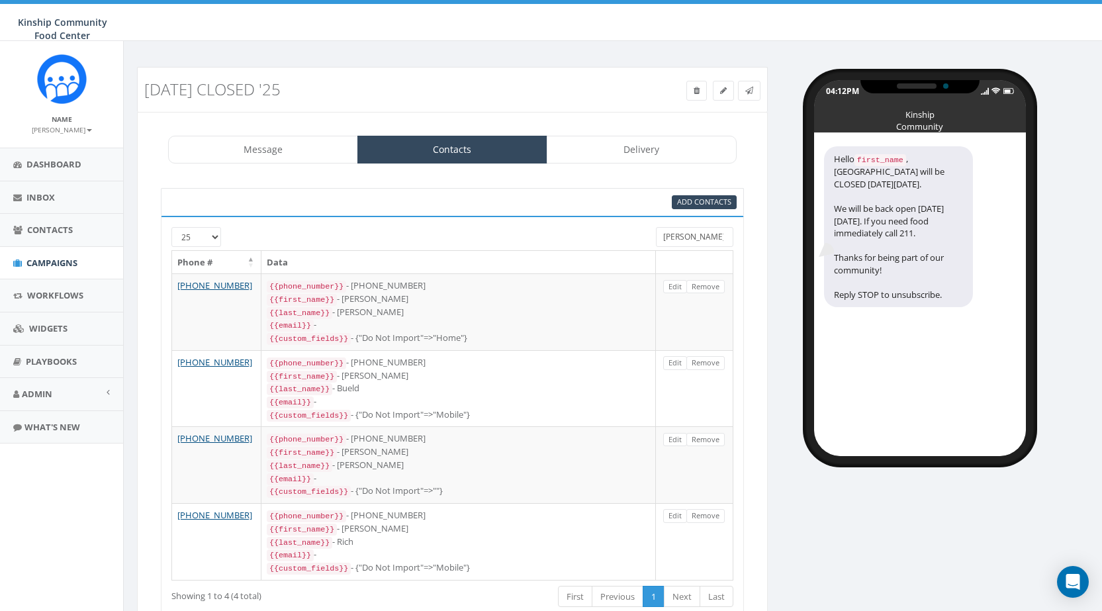
click at [684, 235] on input "natalie" at bounding box center [694, 237] width 77 height 20
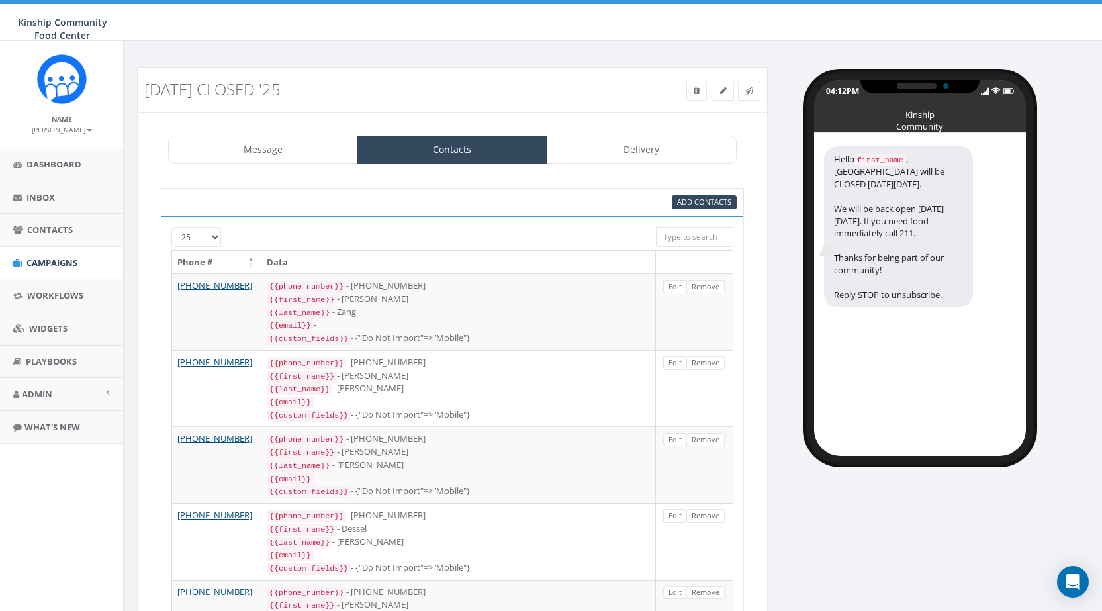
click at [286, 152] on link "Message" at bounding box center [263, 150] width 190 height 28
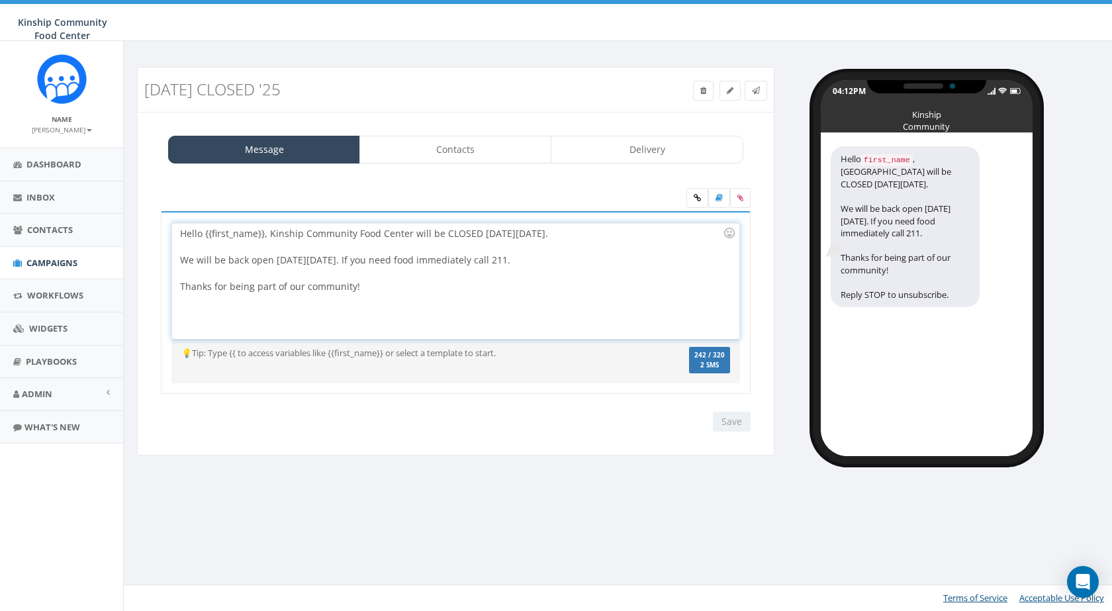
click at [435, 289] on div "Hello {{first_name}}, Kinship Community Food Center will be CLOSED this Saturda…" at bounding box center [455, 281] width 566 height 116
click at [627, 274] on div at bounding box center [451, 273] width 543 height 13
click at [723, 424] on div "Save Next" at bounding box center [728, 422] width 44 height 20
click at [484, 160] on link "Contacts" at bounding box center [455, 150] width 192 height 28
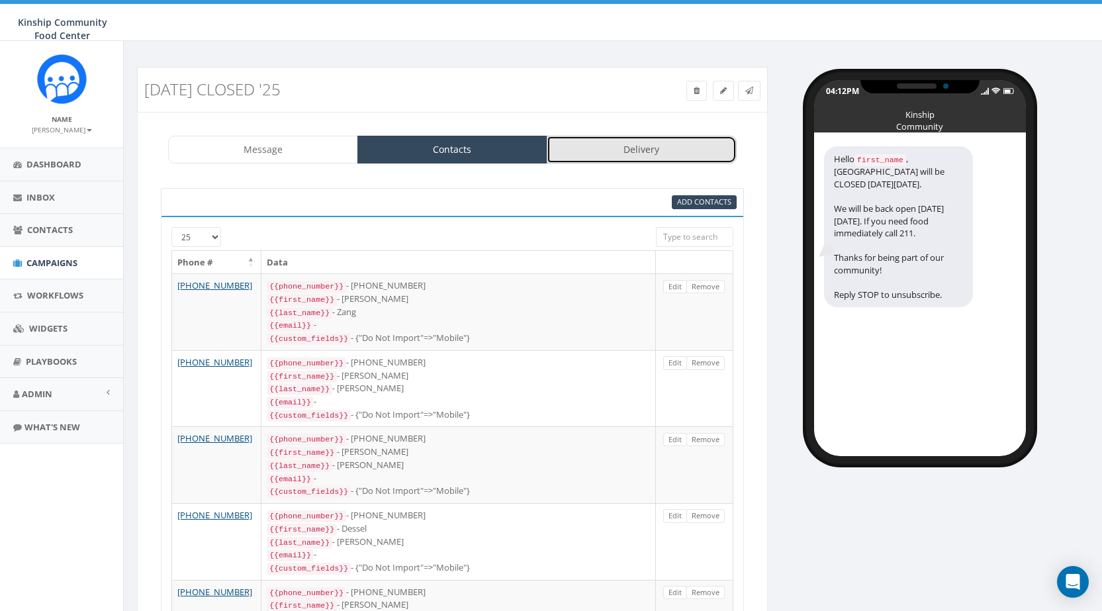
click at [623, 154] on link "Delivery" at bounding box center [642, 150] width 190 height 28
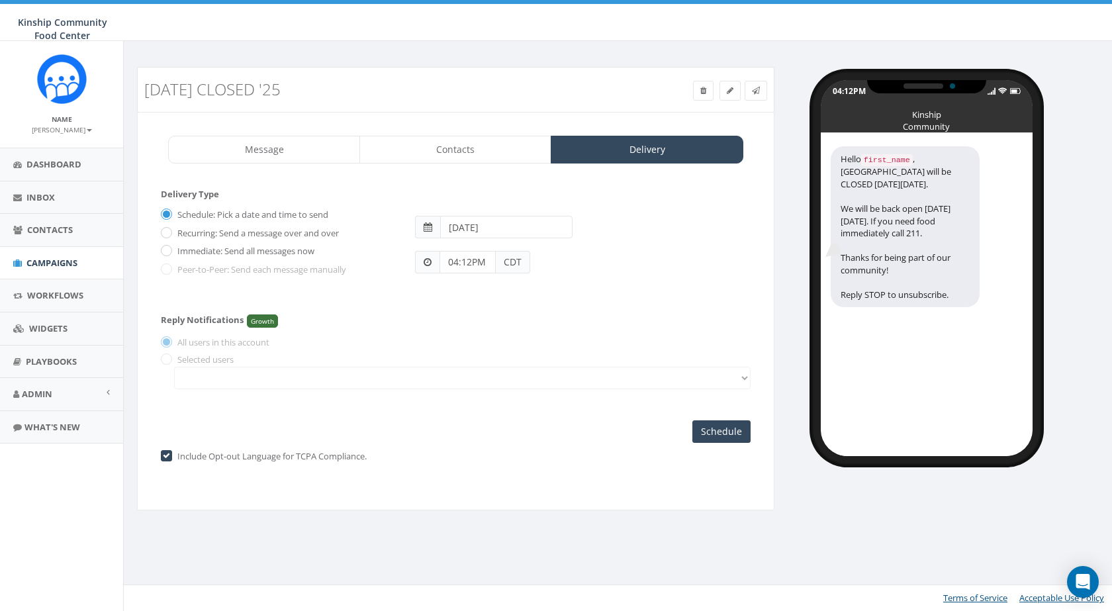
click at [521, 265] on span "CDT" at bounding box center [513, 262] width 34 height 22
click at [517, 256] on span "CDT" at bounding box center [513, 262] width 34 height 22
click at [509, 226] on input "2025-08-27" at bounding box center [506, 227] width 133 height 22
click at [556, 370] on td "29" at bounding box center [553, 372] width 20 height 20
type input "2025-08-29"
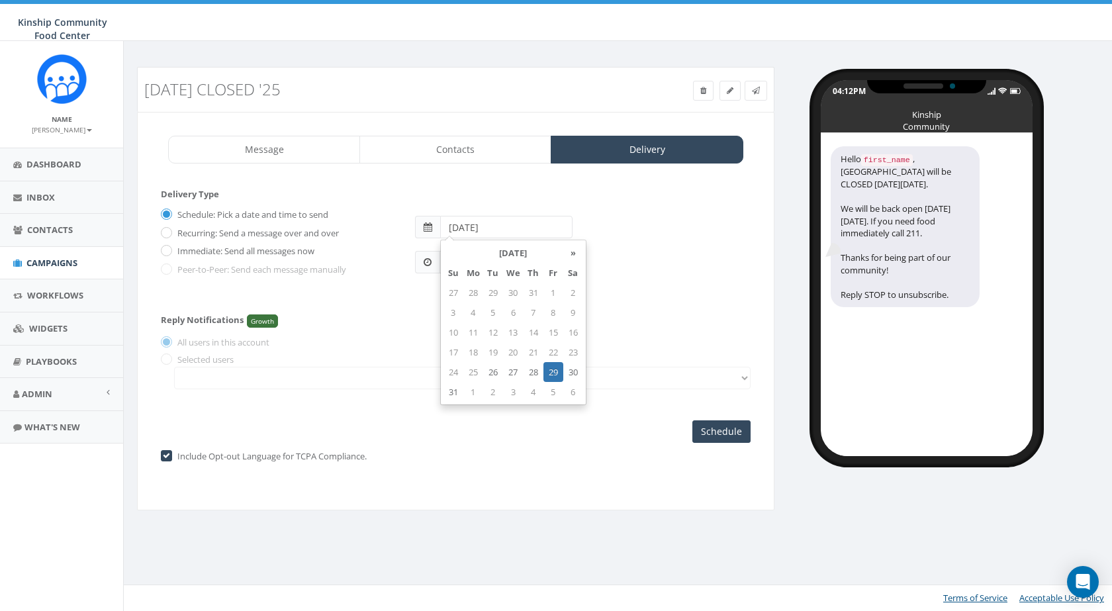
click at [365, 271] on div "Schedule: Pick a date and time to send Recurring: Send a message over and over …" at bounding box center [278, 240] width 254 height 73
click at [435, 264] on span at bounding box center [427, 262] width 24 height 22
click at [477, 259] on input "04:12PM" at bounding box center [467, 262] width 56 height 22
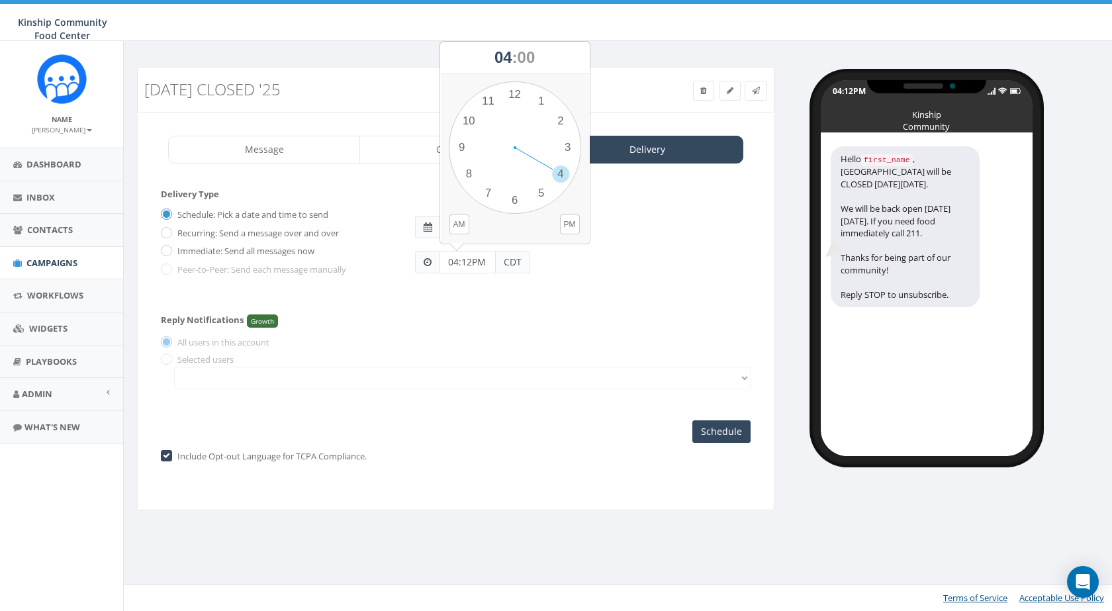
click at [528, 60] on span "00" at bounding box center [526, 57] width 18 height 18
click at [561, 277] on div "Schedule: Pick a date and time to send Recurring: Send a message over and over …" at bounding box center [456, 247] width 590 height 86
click at [457, 265] on input "04:12PM" at bounding box center [467, 262] width 56 height 22
click at [569, 150] on div "1 2 3 4 5 6 7 8 9 10 11 12 00 05 10 15 20 25 30 35 40 45 50 55" at bounding box center [515, 147] width 132 height 132
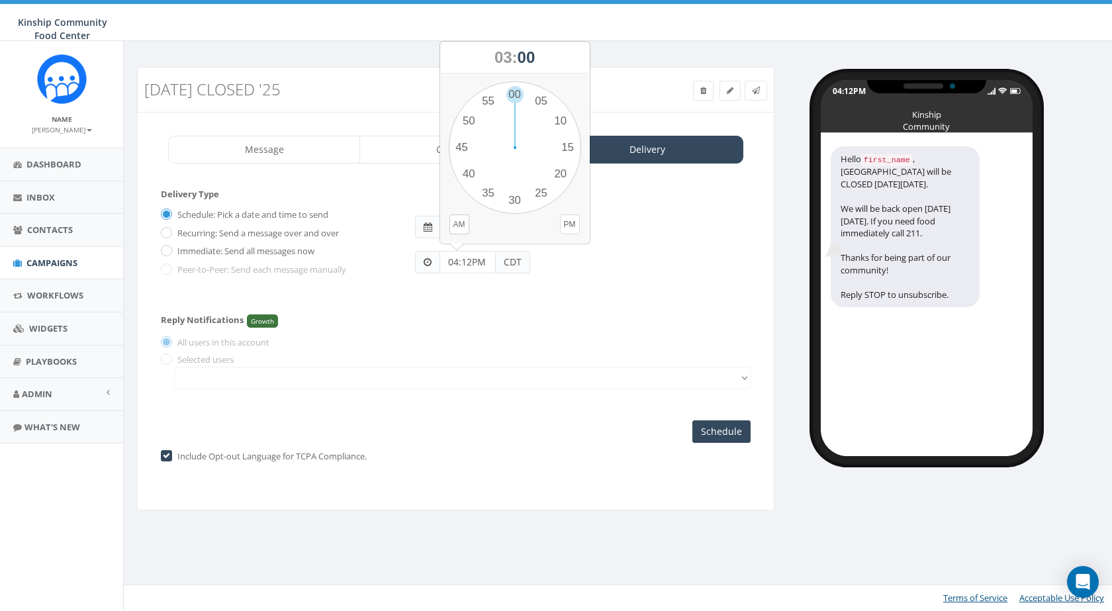
click at [568, 225] on button "PM" at bounding box center [570, 224] width 20 height 20
click at [558, 333] on div "Reply Notifications Growth All users in this account Selected users" at bounding box center [456, 349] width 590 height 94
click at [469, 252] on input "04:12PM" at bounding box center [467, 262] width 56 height 22
click at [562, 152] on div "1 2 3 4 5 6 7 8 9 10 11 12 00 05 10 15 20 25 30 35 40 45 50 55" at bounding box center [515, 147] width 132 height 132
click at [572, 216] on button "PM" at bounding box center [570, 224] width 20 height 20
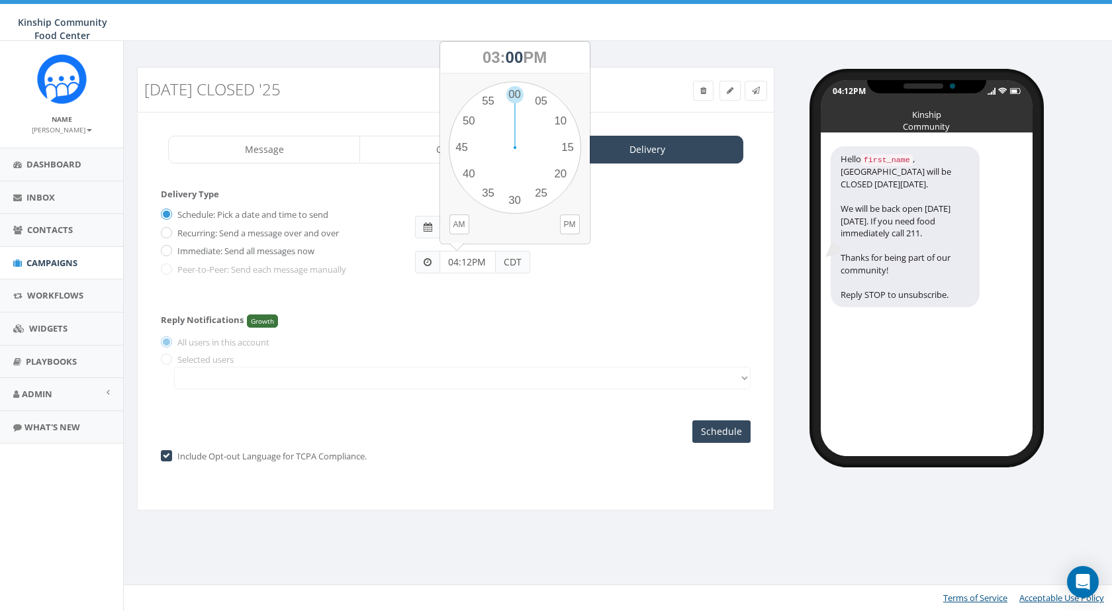
click at [550, 222] on span "AM PM" at bounding box center [515, 223] width 132 height 11
click at [515, 93] on div "1 2 3 4 5 6 7 8 9 10 11 12 00 05 10 15 20 25 30 35 40 45 50 55" at bounding box center [515, 147] width 132 height 132
type input "03:00PM"
click at [437, 228] on span at bounding box center [427, 227] width 25 height 22
click at [428, 230] on span at bounding box center [427, 226] width 9 height 9
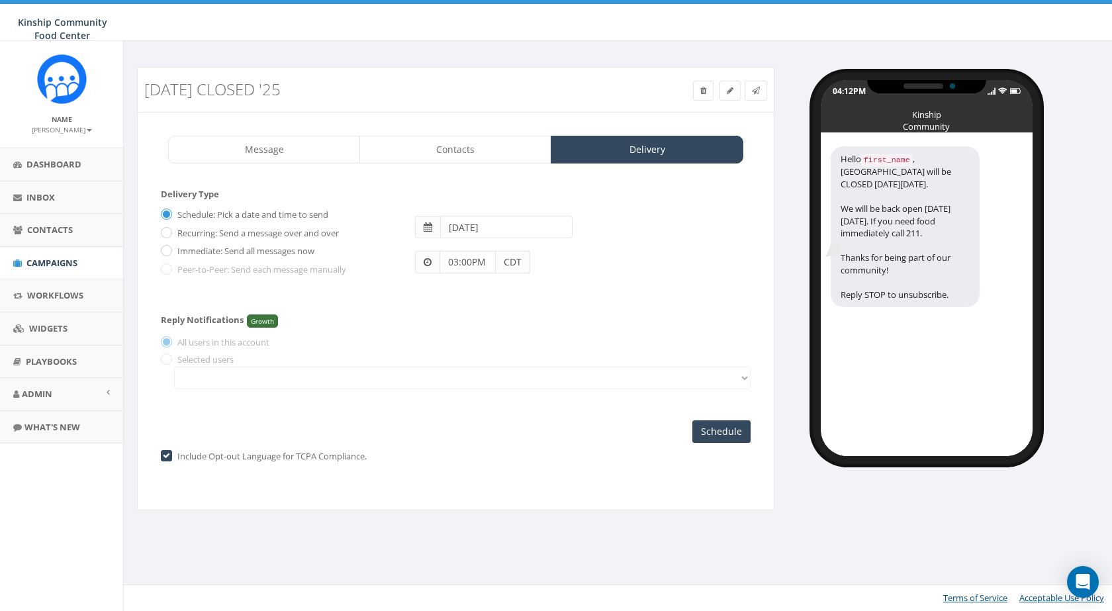
click at [494, 226] on input "2025-08-29" at bounding box center [506, 227] width 133 height 22
click at [646, 341] on div "Reply Notifications Growth All users in this account Selected users" at bounding box center [456, 349] width 590 height 94
click at [711, 437] on input "Schedule" at bounding box center [721, 431] width 58 height 22
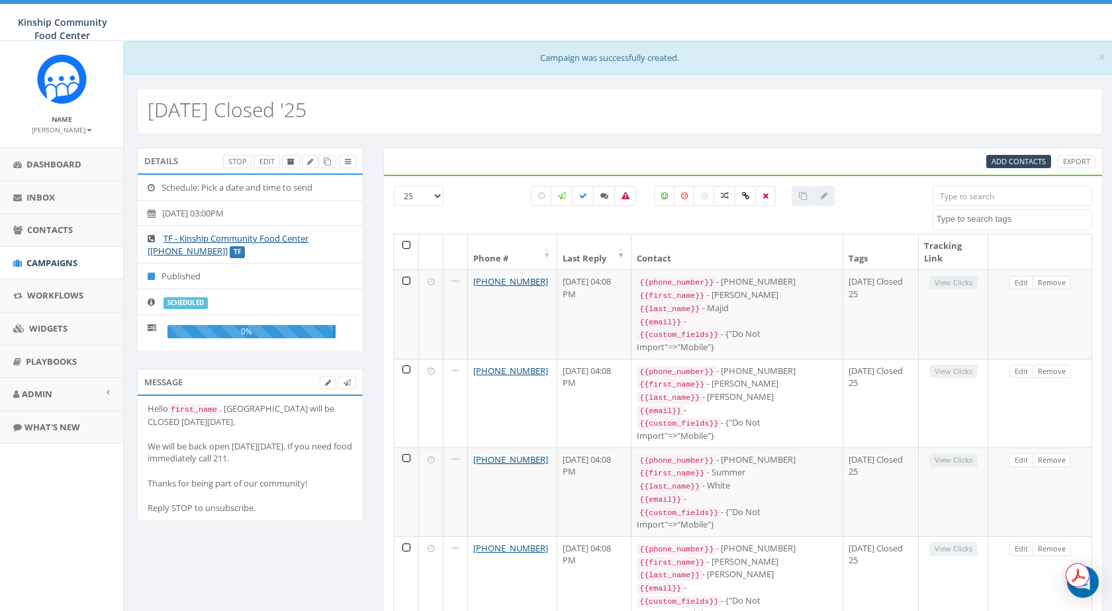
select select
click at [265, 164] on link "Edit" at bounding box center [265, 162] width 26 height 14
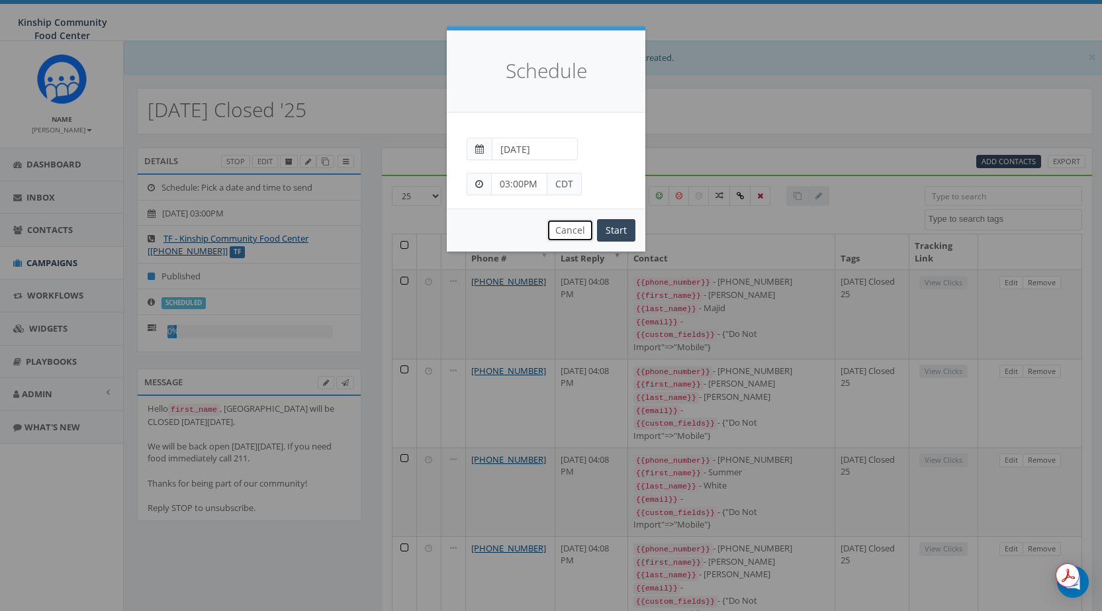
click at [578, 230] on button "Cancel" at bounding box center [570, 230] width 47 height 22
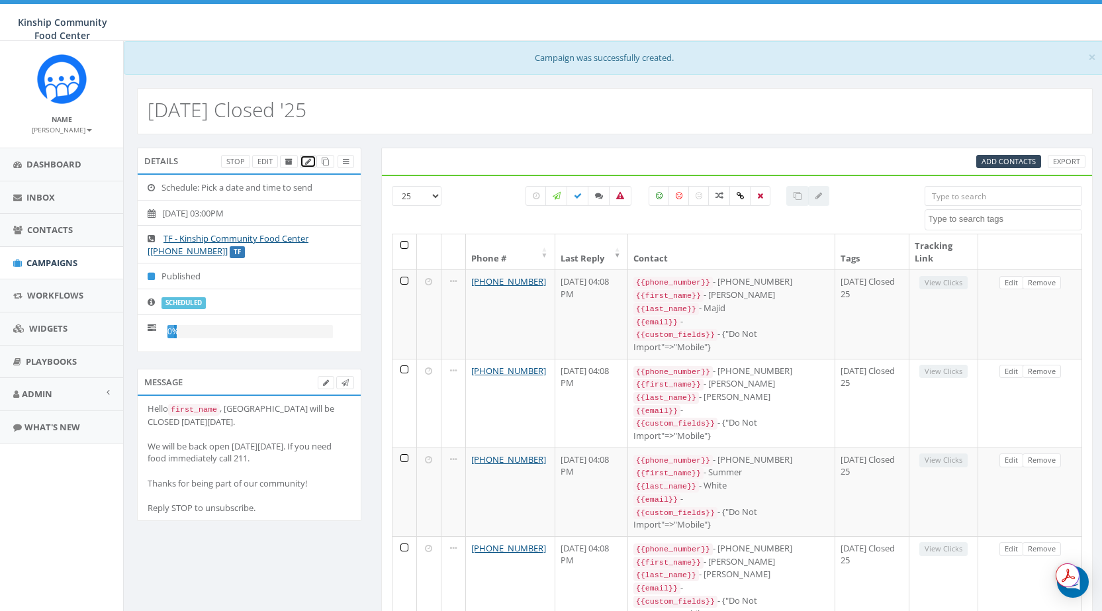
click at [308, 166] on link at bounding box center [308, 162] width 17 height 14
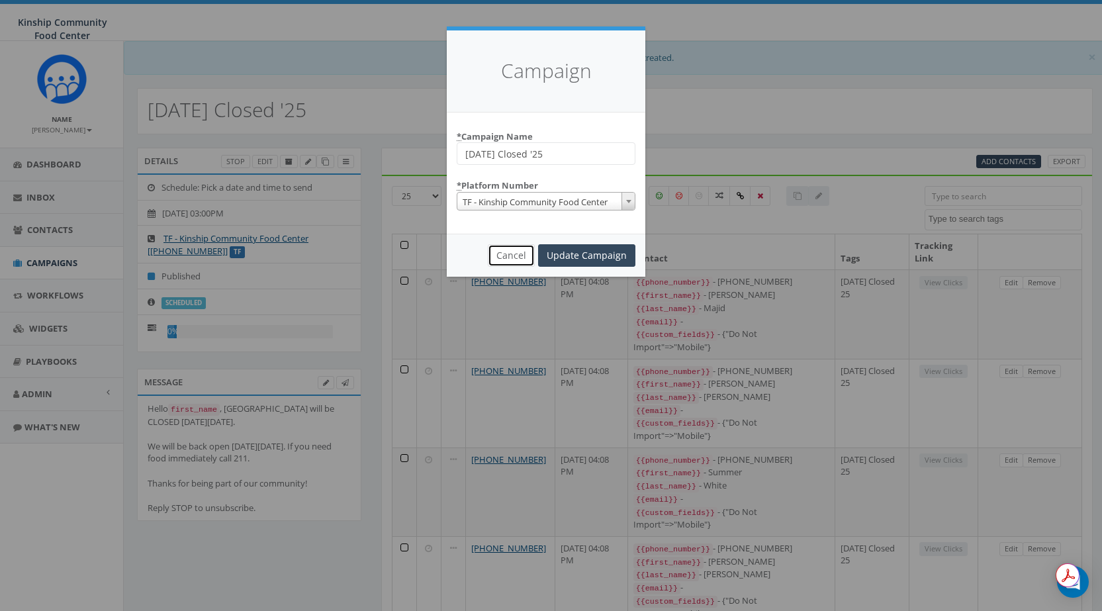
click at [517, 259] on button "Cancel" at bounding box center [511, 255] width 47 height 22
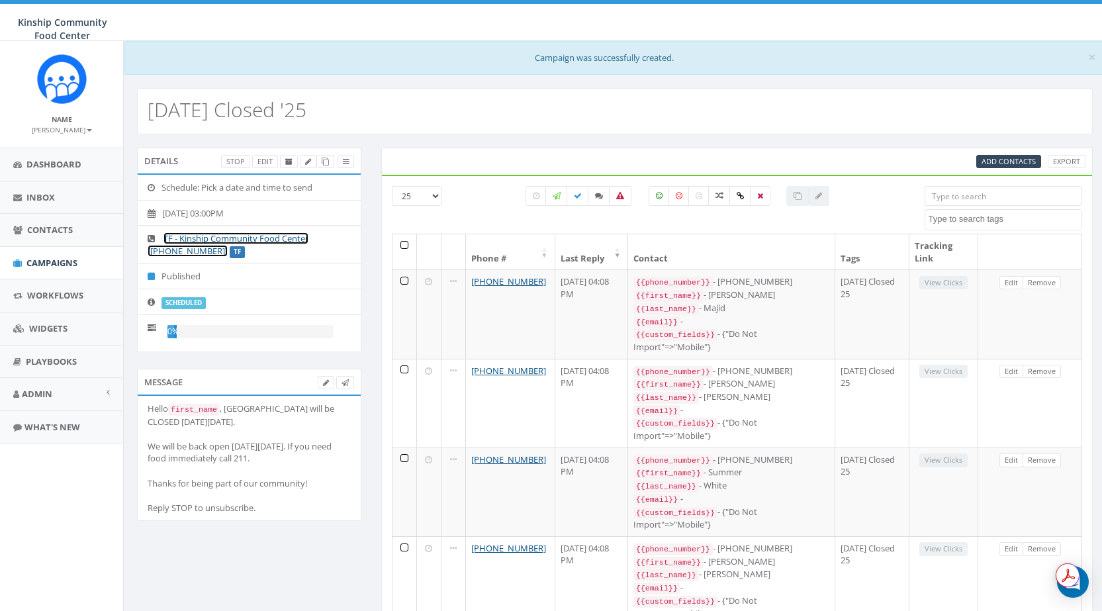
click at [180, 245] on link "TF - Kinship Community Food Center [[PHONE_NUMBER]]" at bounding box center [228, 244] width 161 height 24
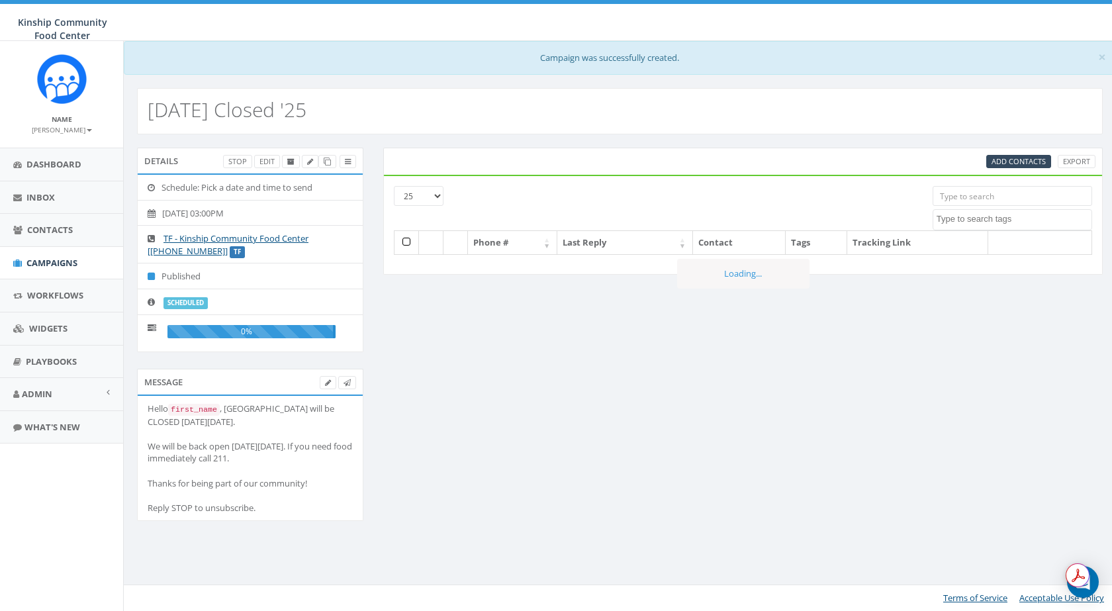
select select
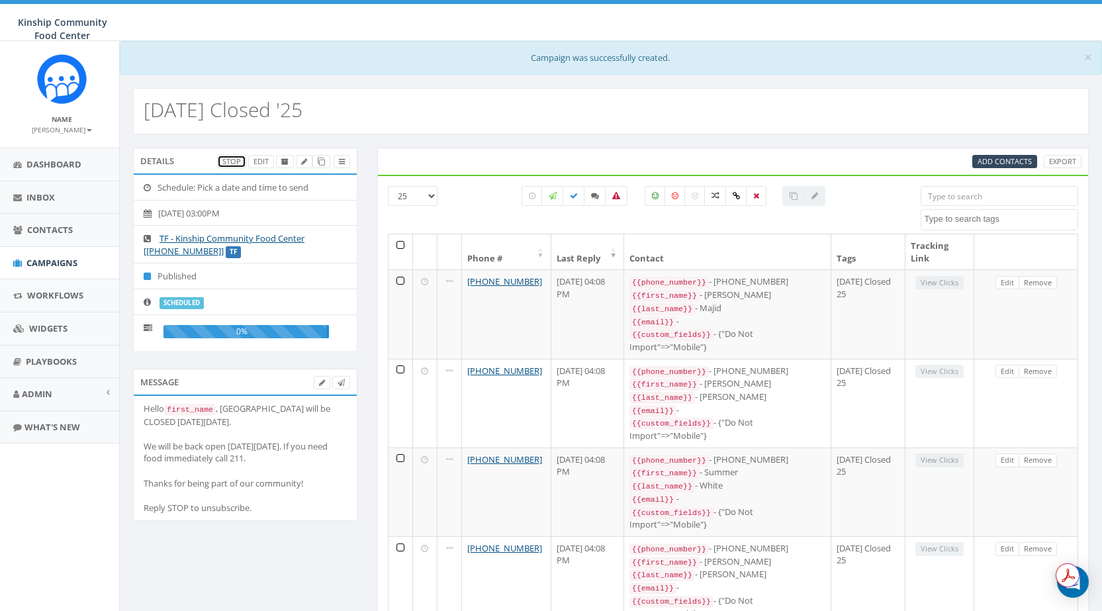
click at [231, 158] on link "Stop" at bounding box center [231, 162] width 29 height 14
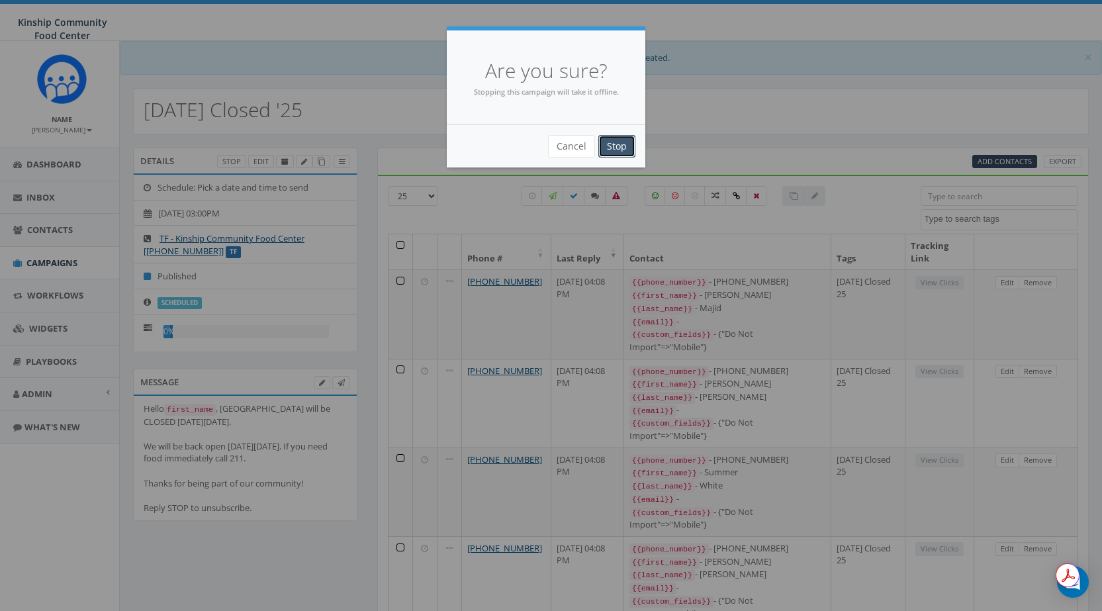
click at [624, 148] on input "Stop" at bounding box center [616, 146] width 37 height 22
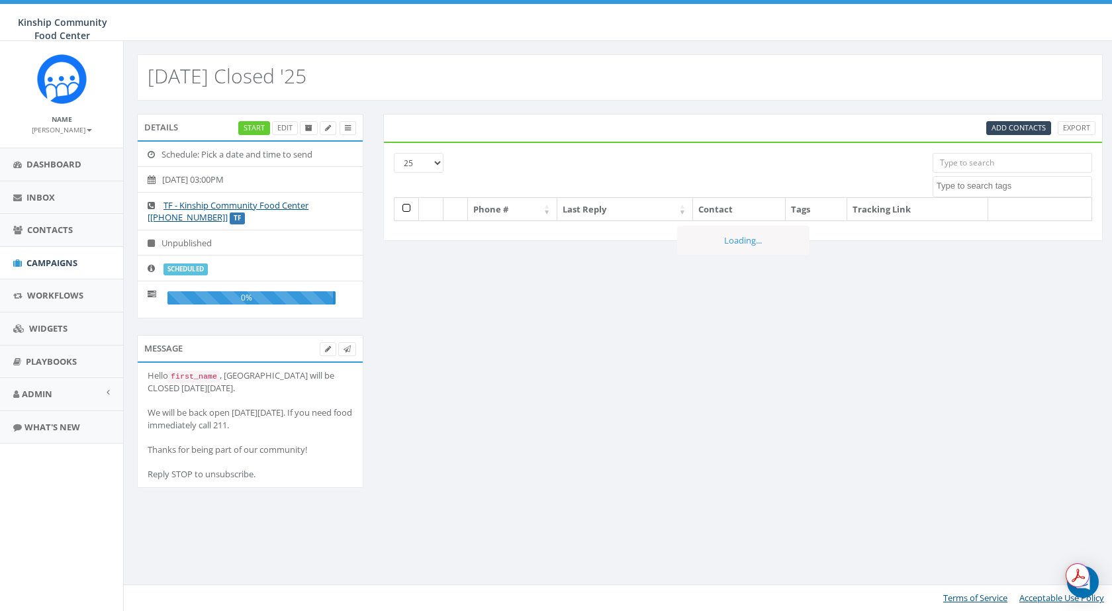
select select
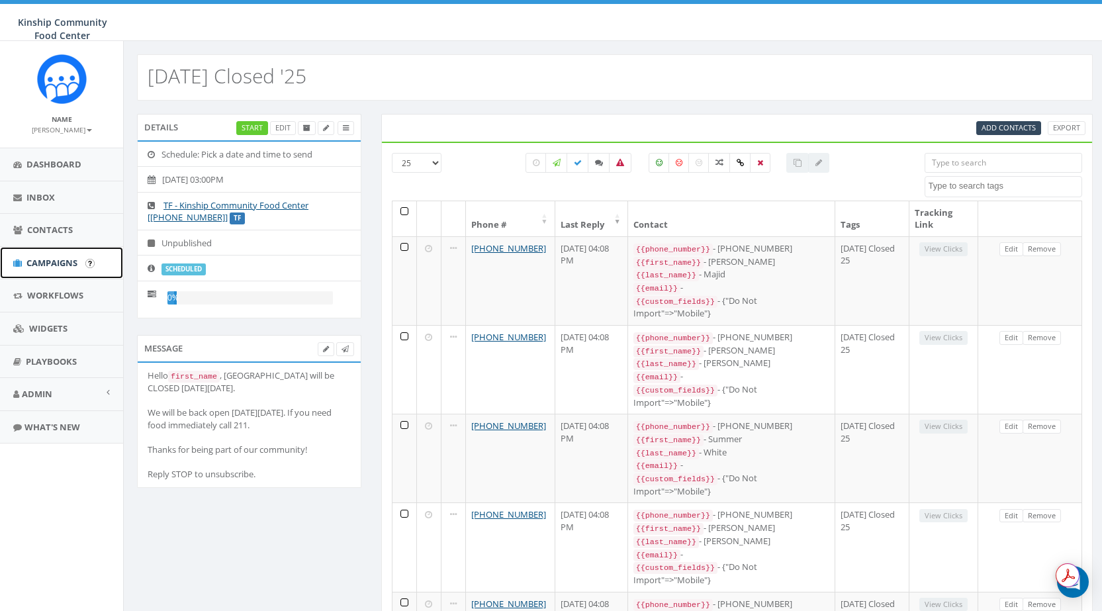
click at [73, 258] on span "Campaigns" at bounding box center [51, 263] width 51 height 12
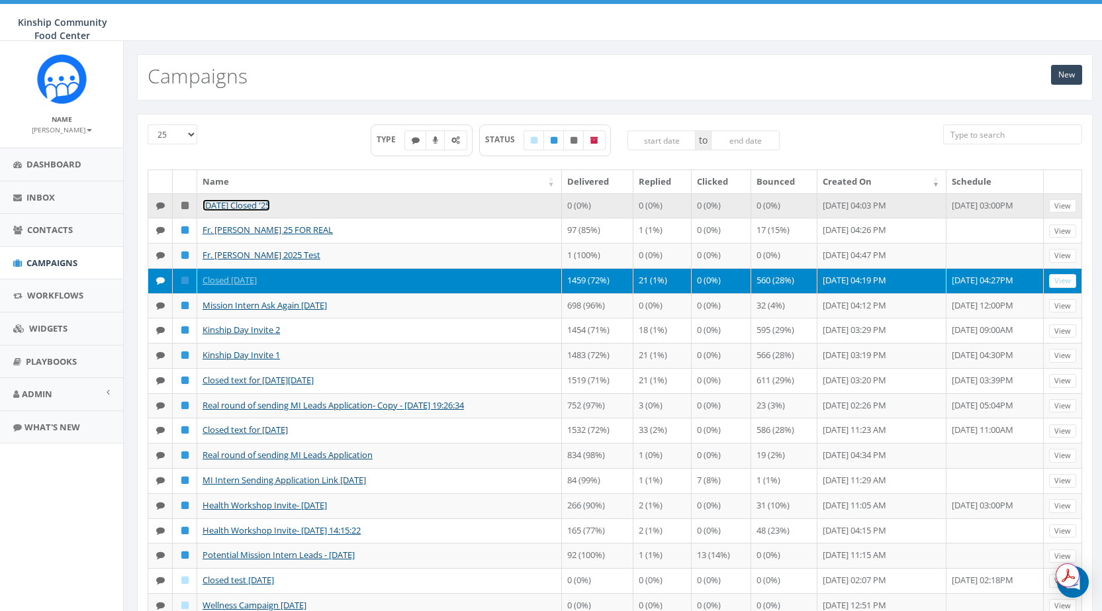
click at [261, 202] on link "[DATE] Closed '25" at bounding box center [235, 205] width 67 height 12
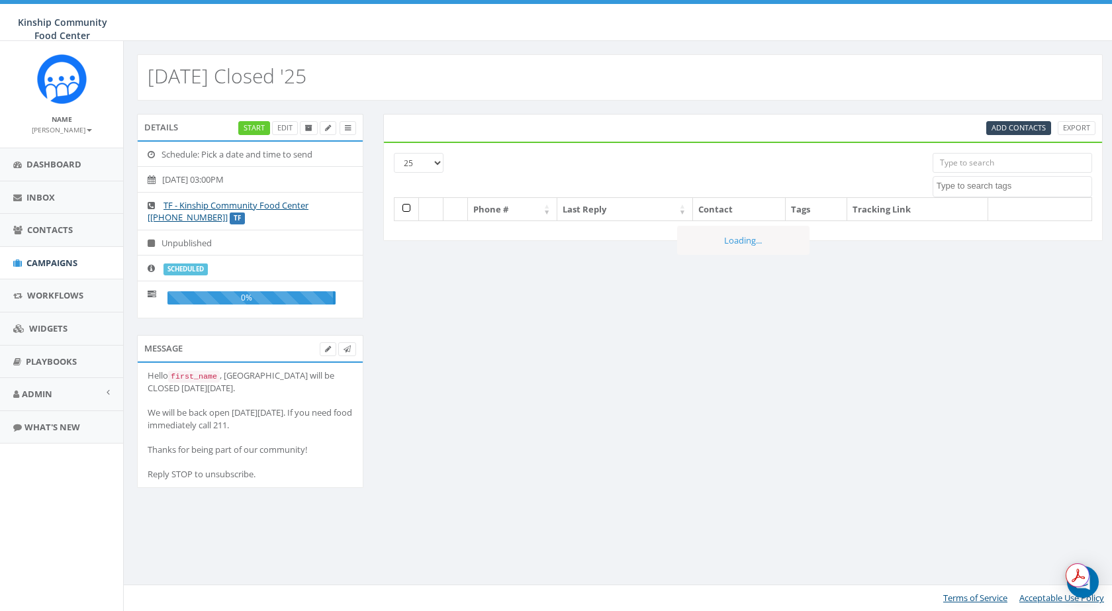
select select
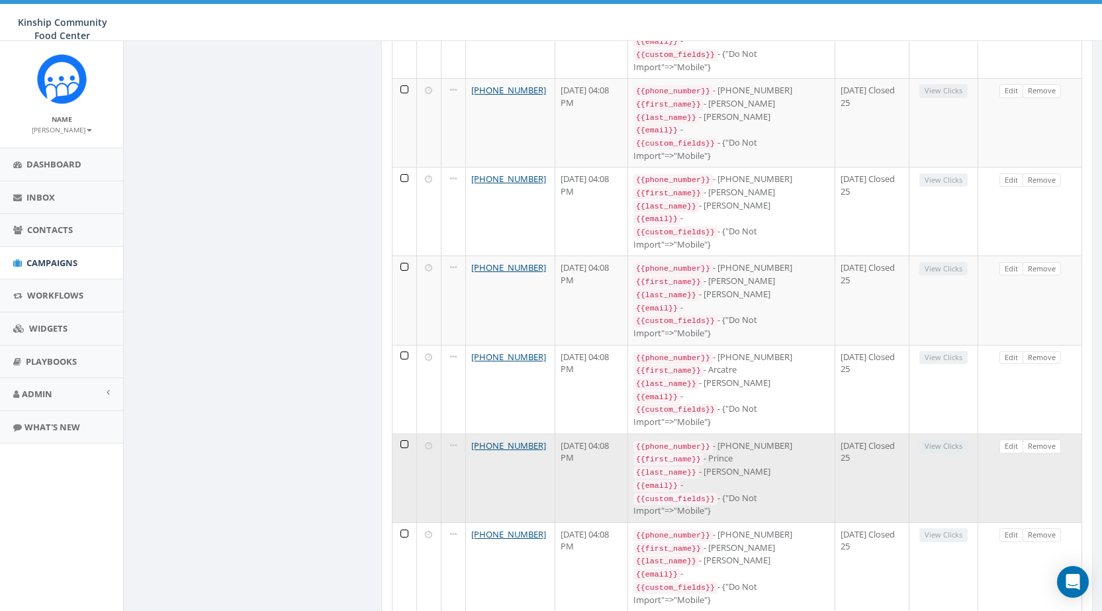
scroll to position [1834, 0]
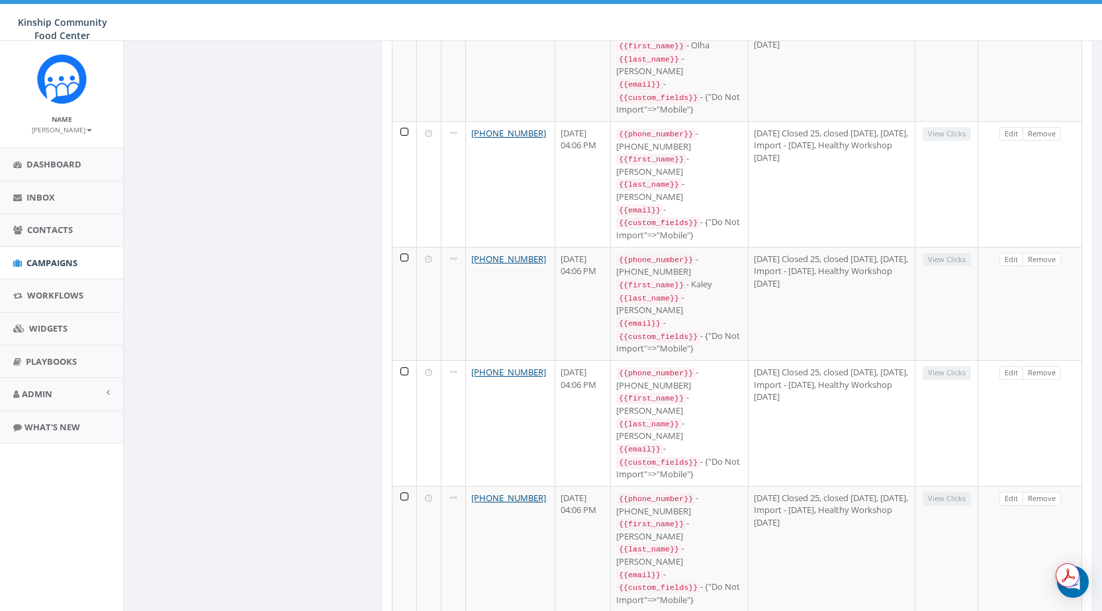
scroll to position [2252, 0]
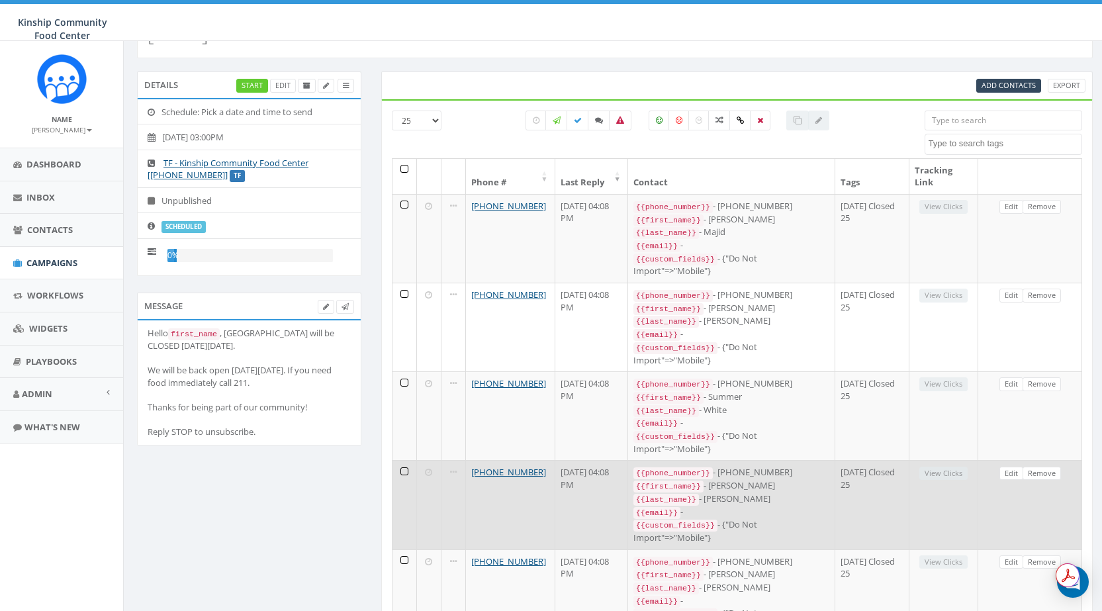
scroll to position [0, 0]
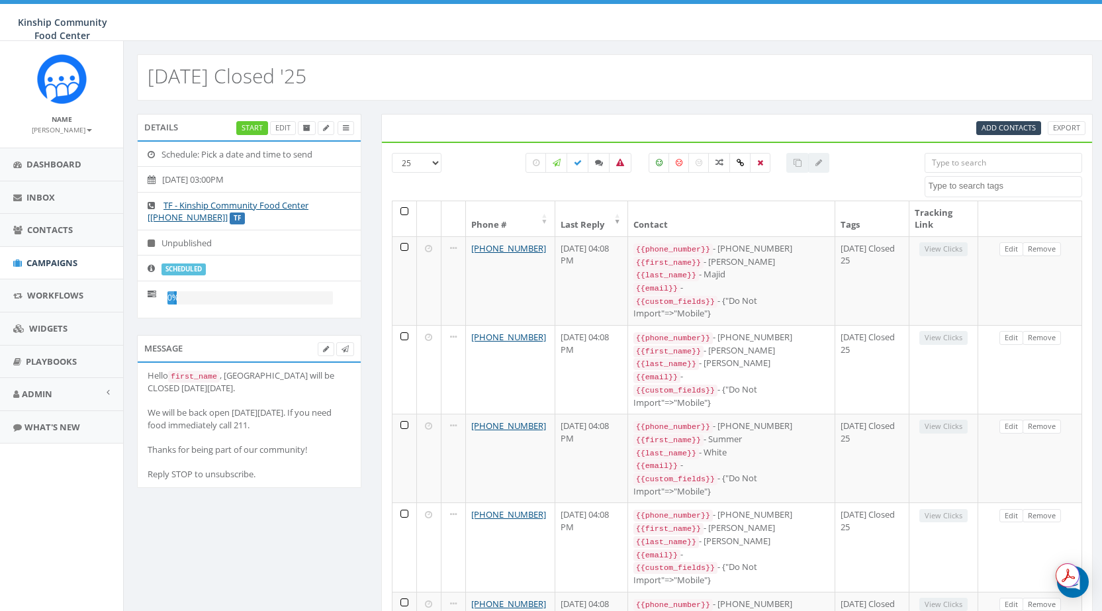
click at [193, 263] on div "scheduled" at bounding box center [184, 268] width 46 height 12
click at [249, 132] on link "Start" at bounding box center [252, 128] width 32 height 14
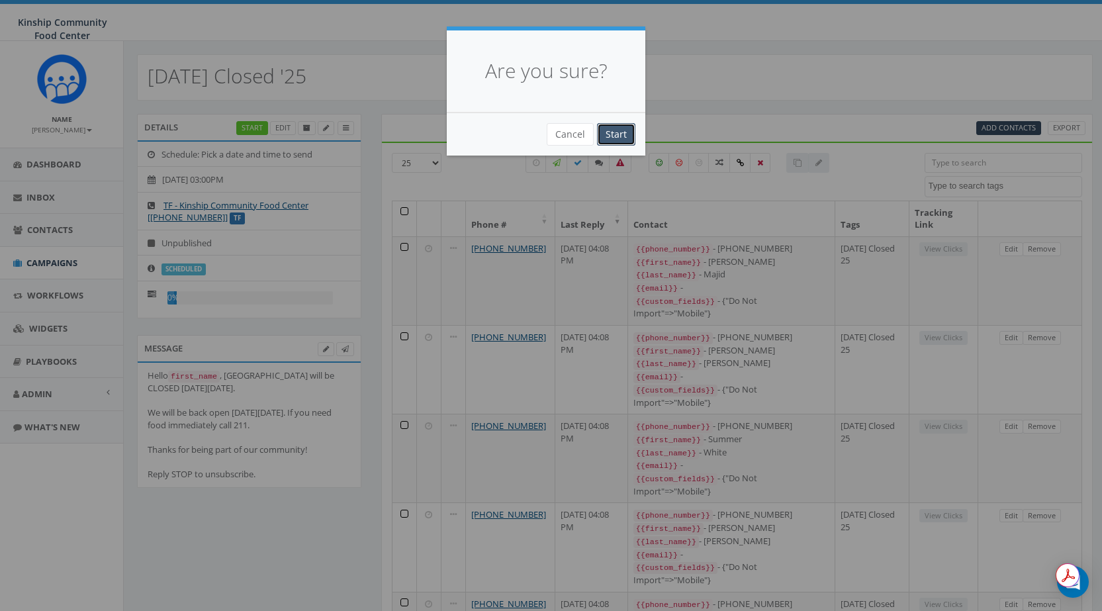
click at [614, 132] on input "Start" at bounding box center [616, 134] width 38 height 22
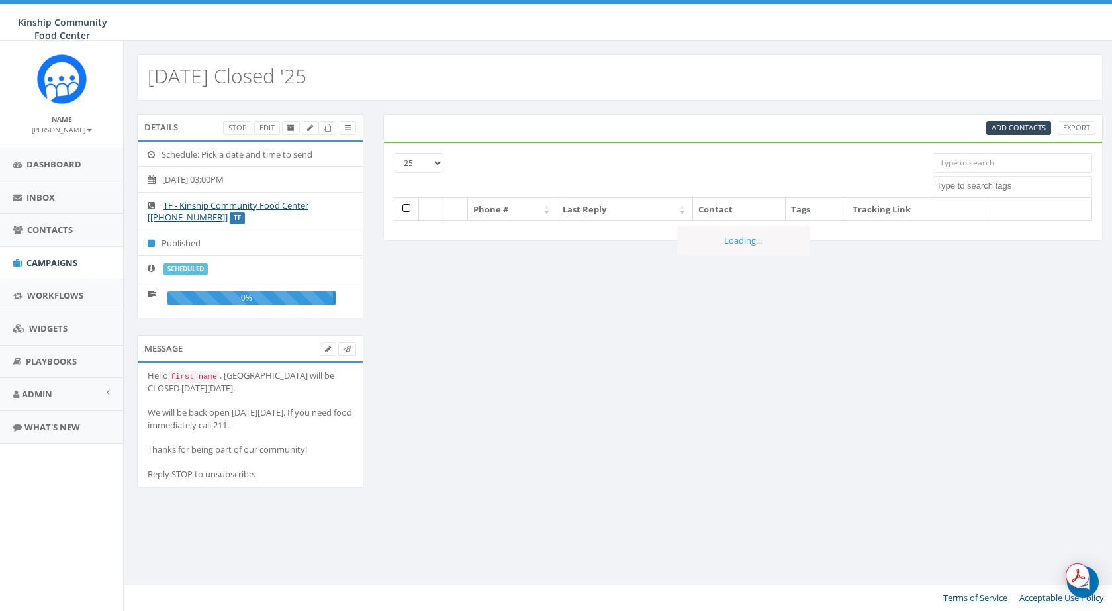
select select
